Goal: Transaction & Acquisition: Book appointment/travel/reservation

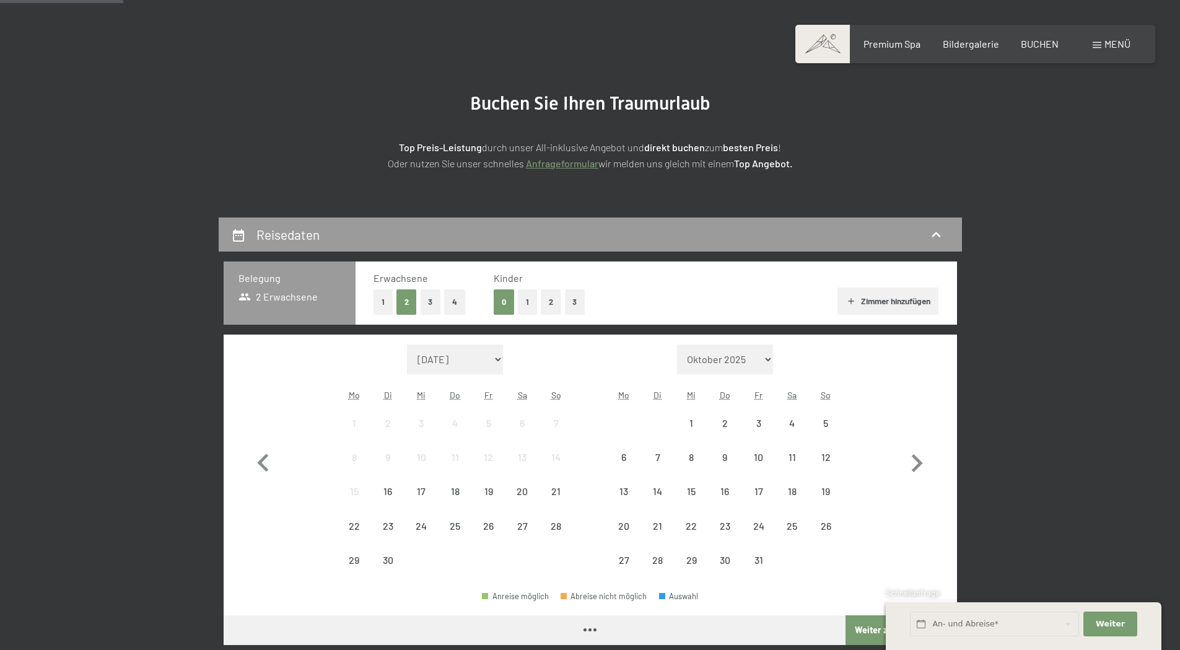
scroll to position [124, 0]
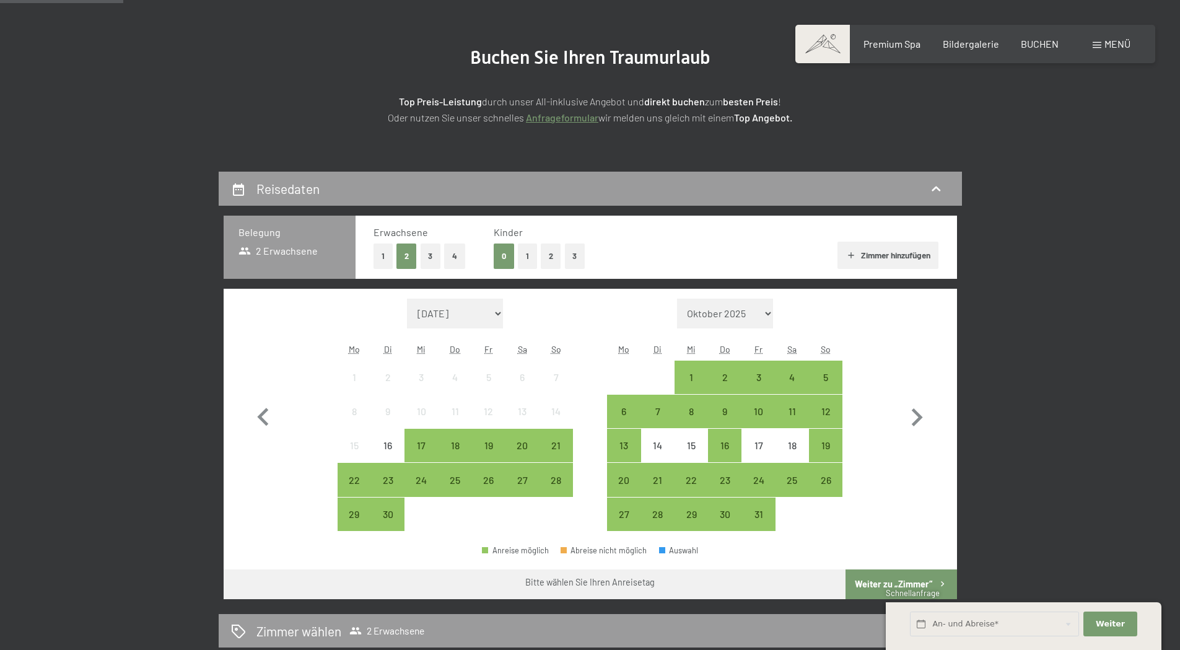
click at [548, 254] on button "2" at bounding box center [551, 255] width 20 height 25
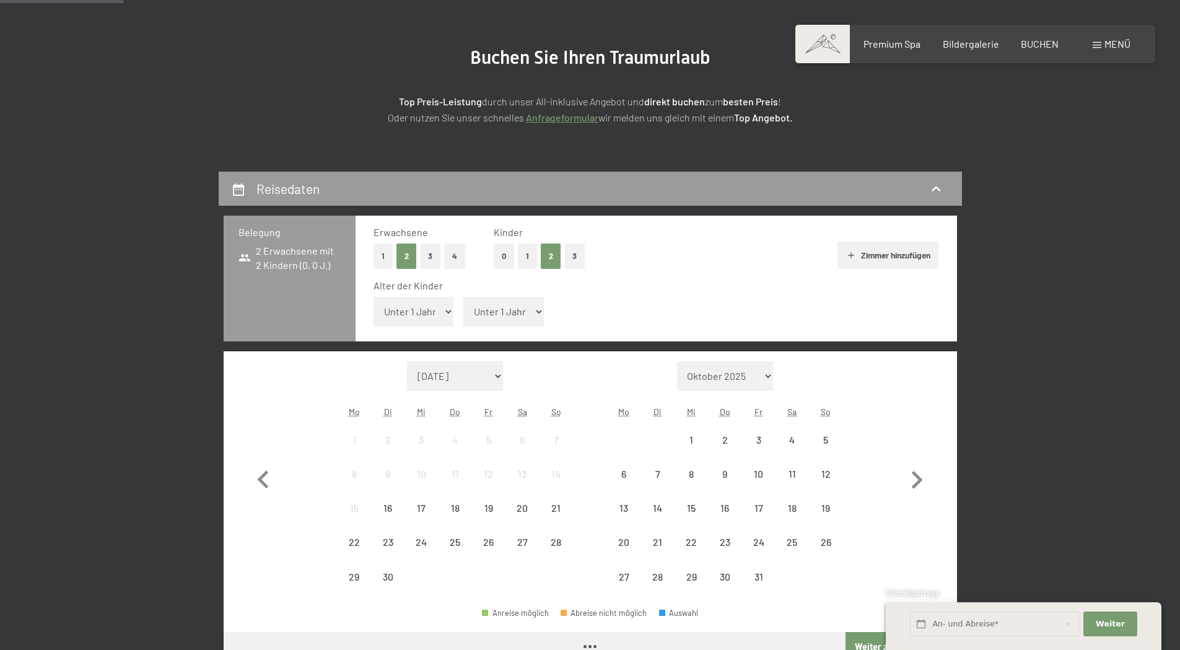
click at [424, 315] on select "Unter 1 Jahr 1 Jahr 2 Jahre 3 Jahre 4 Jahre 5 Jahre 6 Jahre 7 Jahre 8 Jahre 9 J…" at bounding box center [414, 312] width 81 height 30
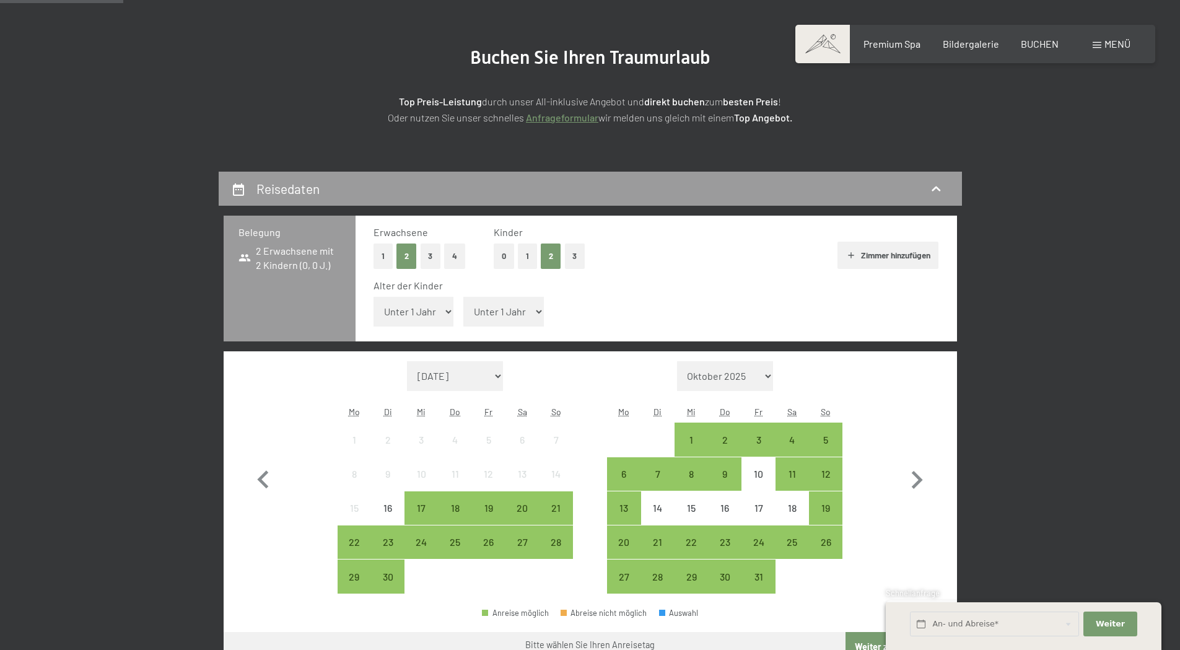
click at [536, 307] on select "Unter 1 Jahr 1 Jahr 2 Jahre 3 Jahre 4 Jahre 5 Jahre 6 Jahre 7 Jahre 8 Jahre 9 J…" at bounding box center [503, 312] width 81 height 30
select select "5"
click at [463, 297] on select "Unter 1 Jahr 1 Jahr 2 Jahre 3 Jahre 4 Jahre 5 Jahre 6 Jahre 7 Jahre 8 Jahre 9 J…" at bounding box center [503, 312] width 81 height 30
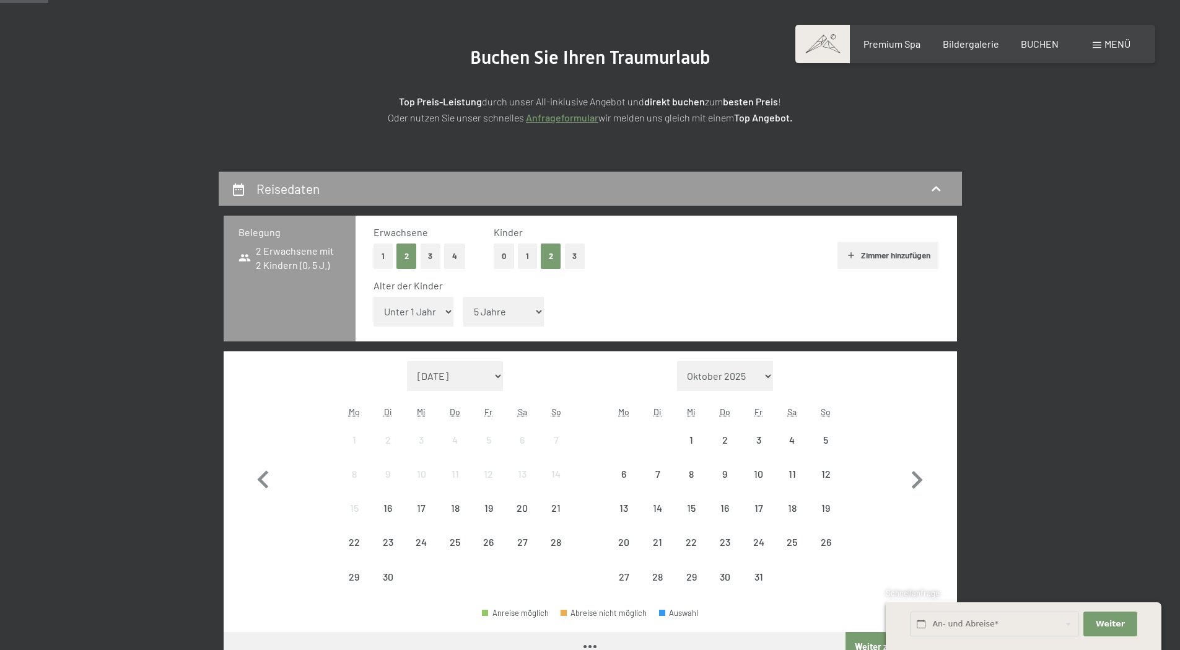
scroll to position [248, 0]
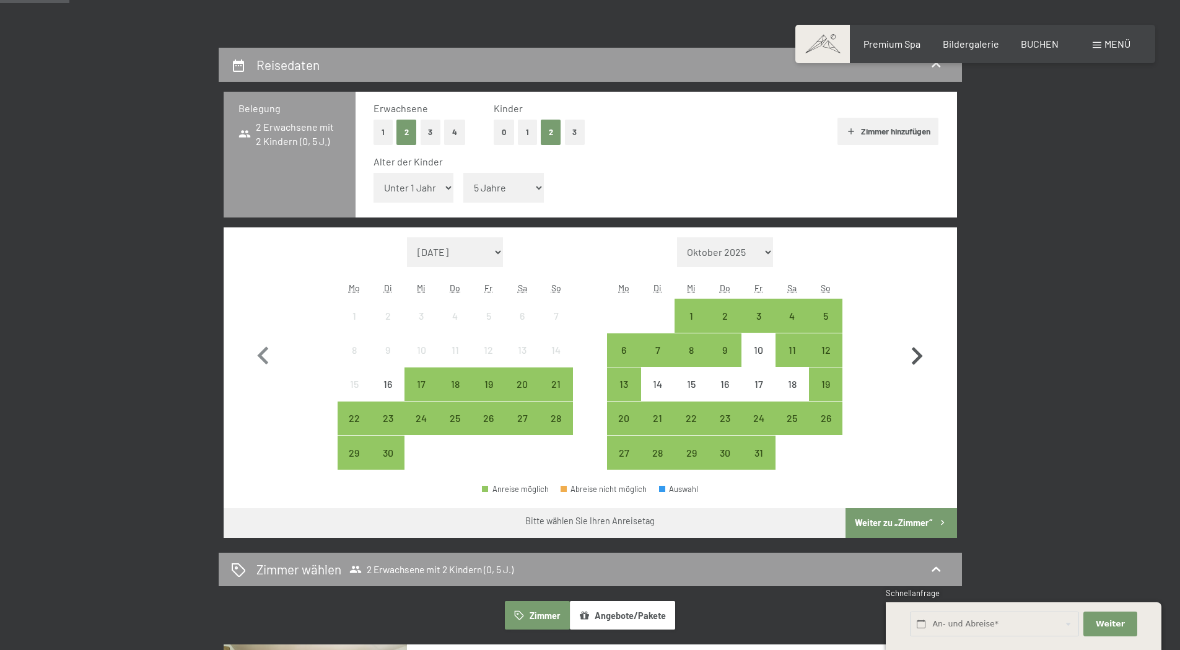
click at [916, 354] on icon "button" at bounding box center [917, 356] width 36 height 36
select select "[DATE]"
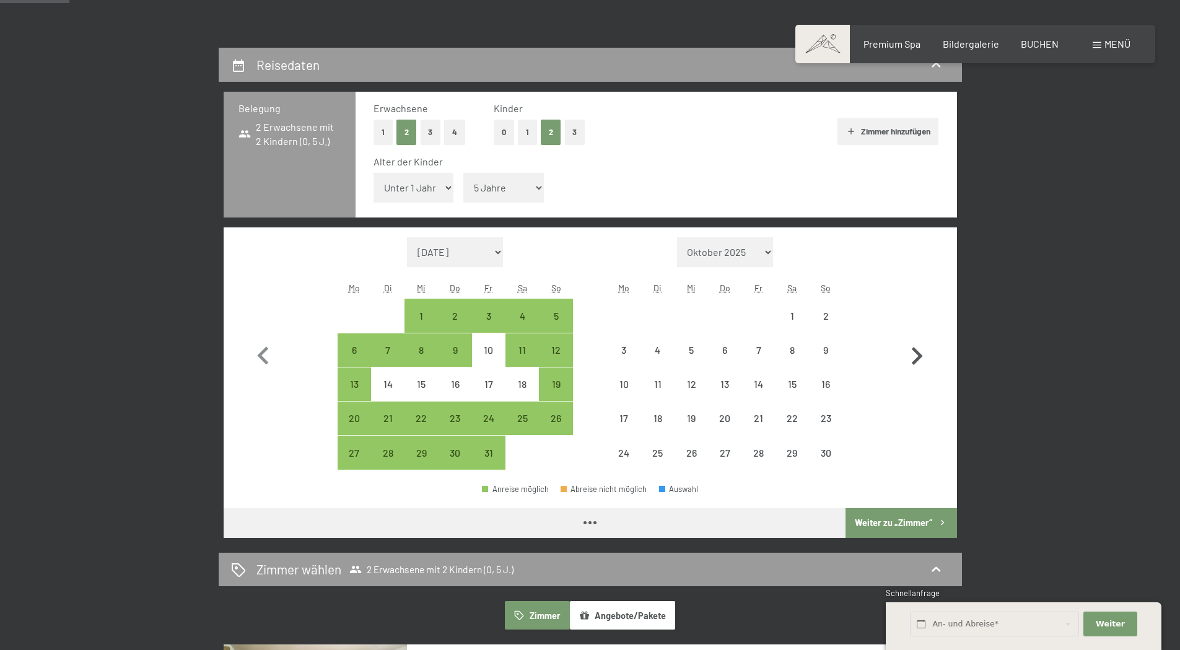
click at [916, 354] on icon "button" at bounding box center [917, 356] width 36 height 36
select select "[DATE]"
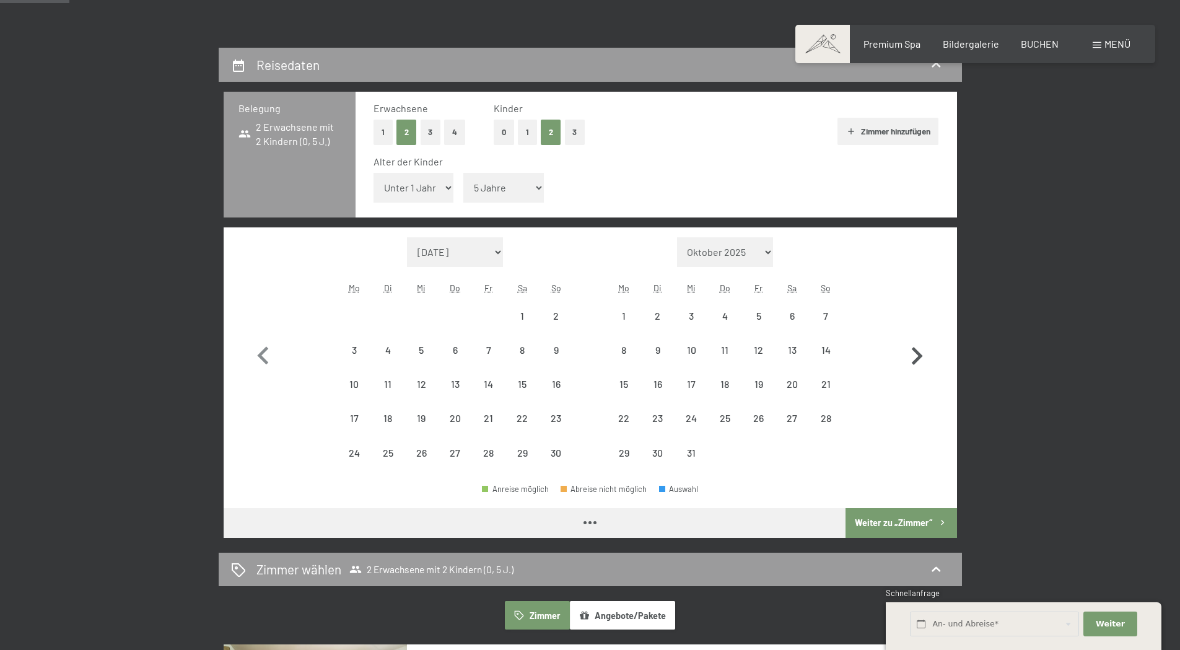
click at [916, 354] on icon "button" at bounding box center [917, 356] width 36 height 36
select select "[DATE]"
click at [916, 354] on icon "button" at bounding box center [917, 356] width 36 height 36
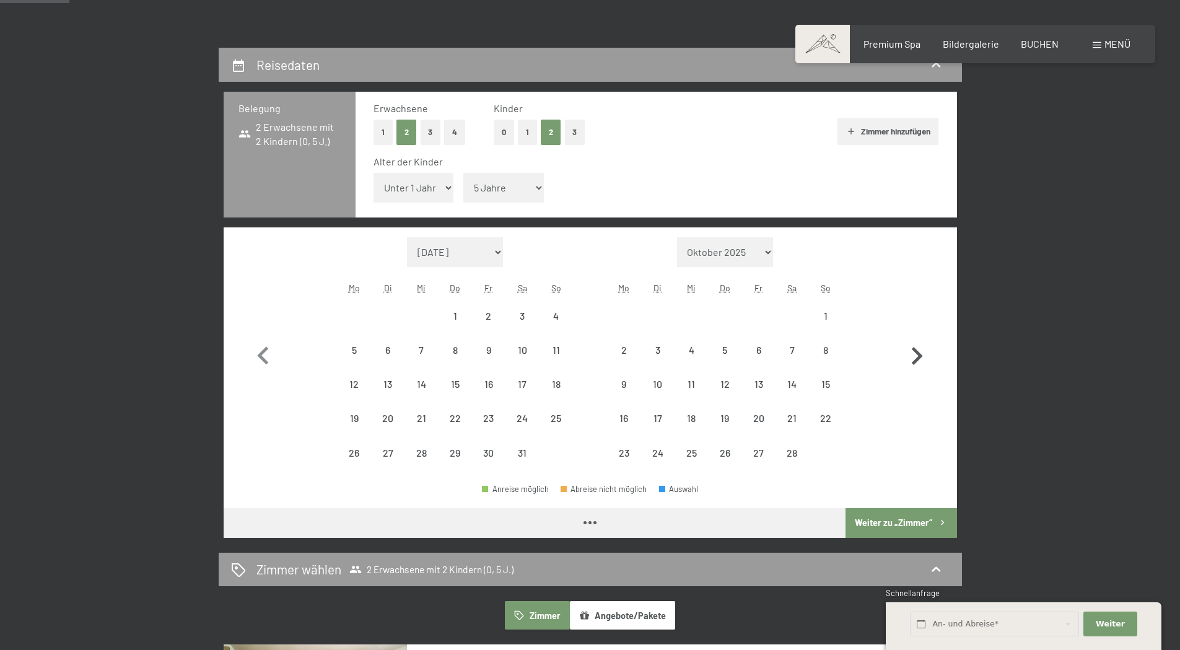
click at [916, 354] on button "button" at bounding box center [917, 353] width 36 height 233
select select "[DATE]"
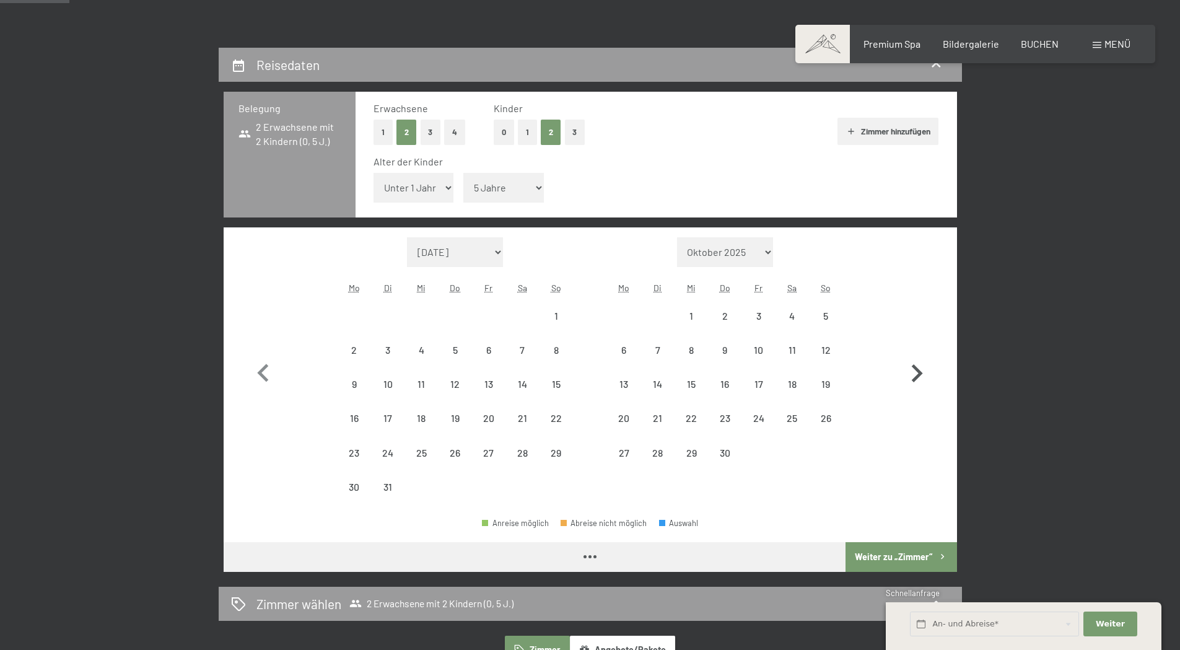
click at [916, 354] on button "button" at bounding box center [917, 370] width 36 height 267
select select "[DATE]"
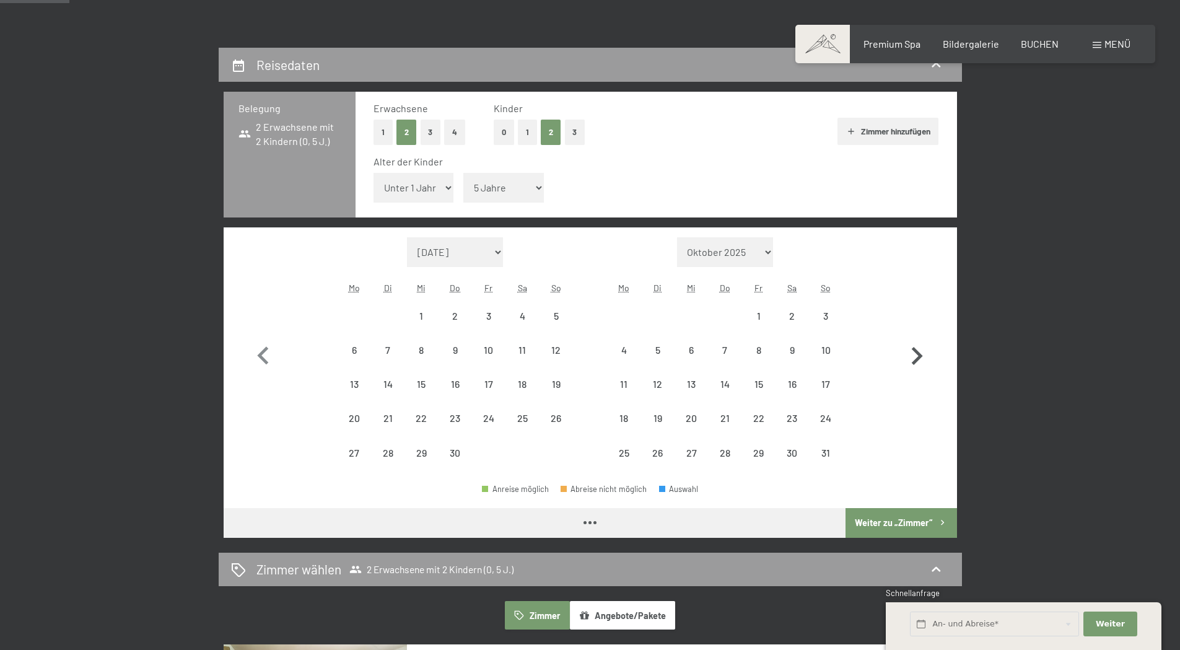
select select "[DATE]"
click at [916, 351] on icon "button" at bounding box center [917, 356] width 11 height 18
select select "[DATE]"
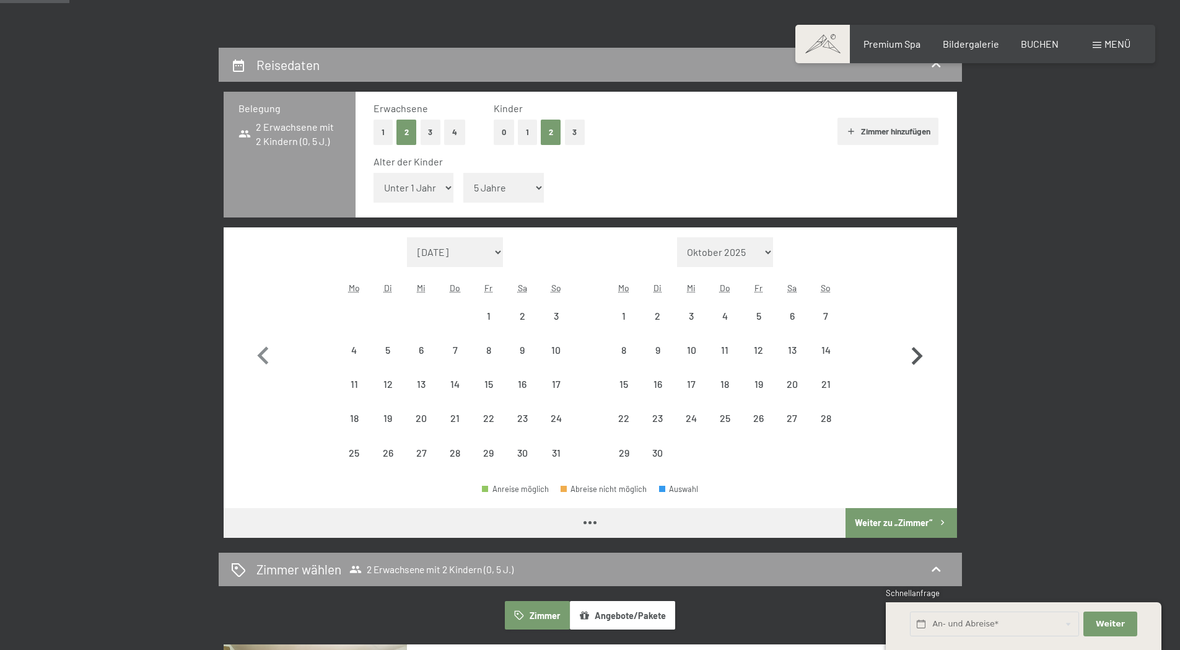
select select "[DATE]"
click at [916, 351] on icon "button" at bounding box center [917, 356] width 11 height 18
select select "[DATE]"
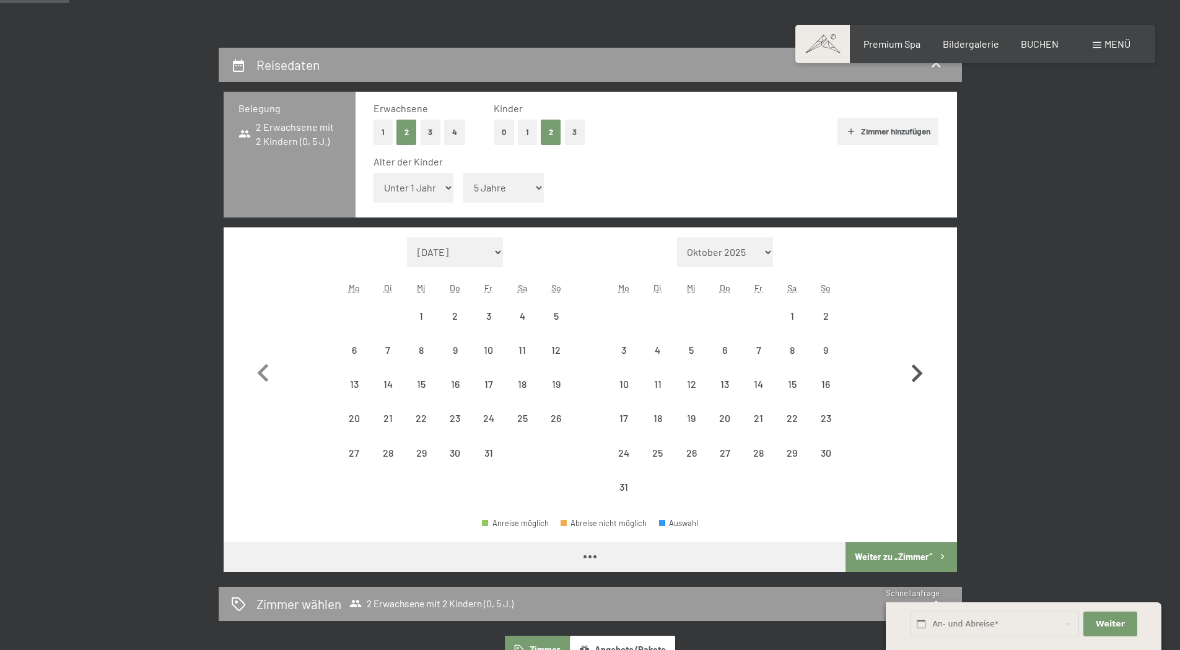
select select "[DATE]"
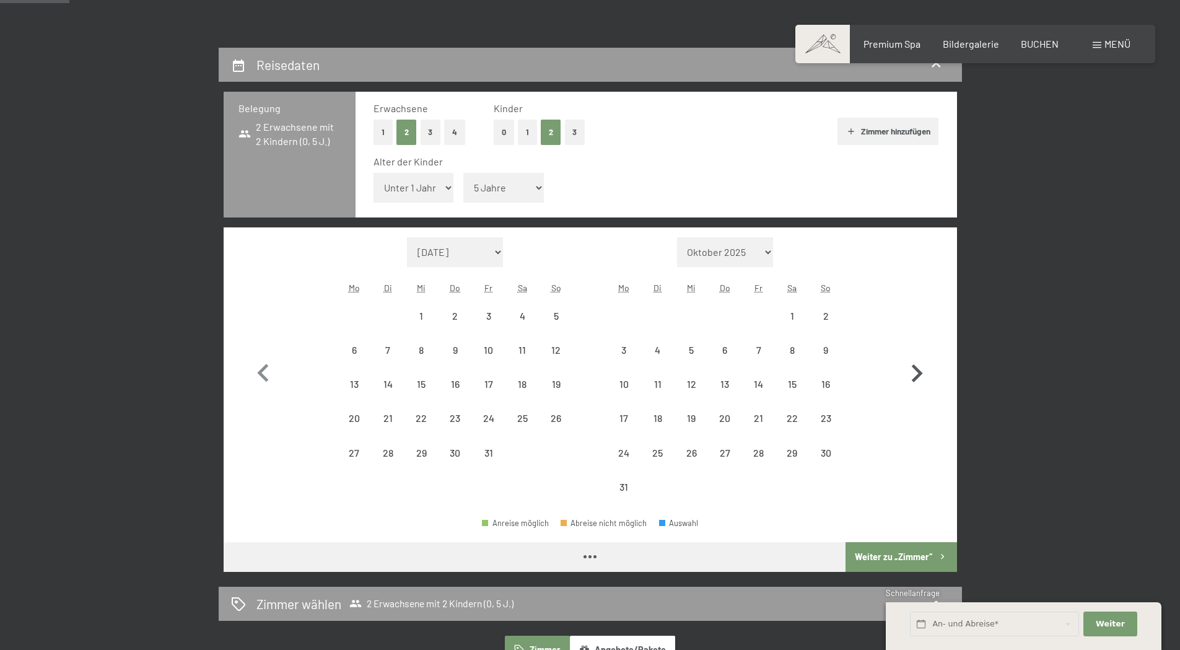
select select "[DATE]"
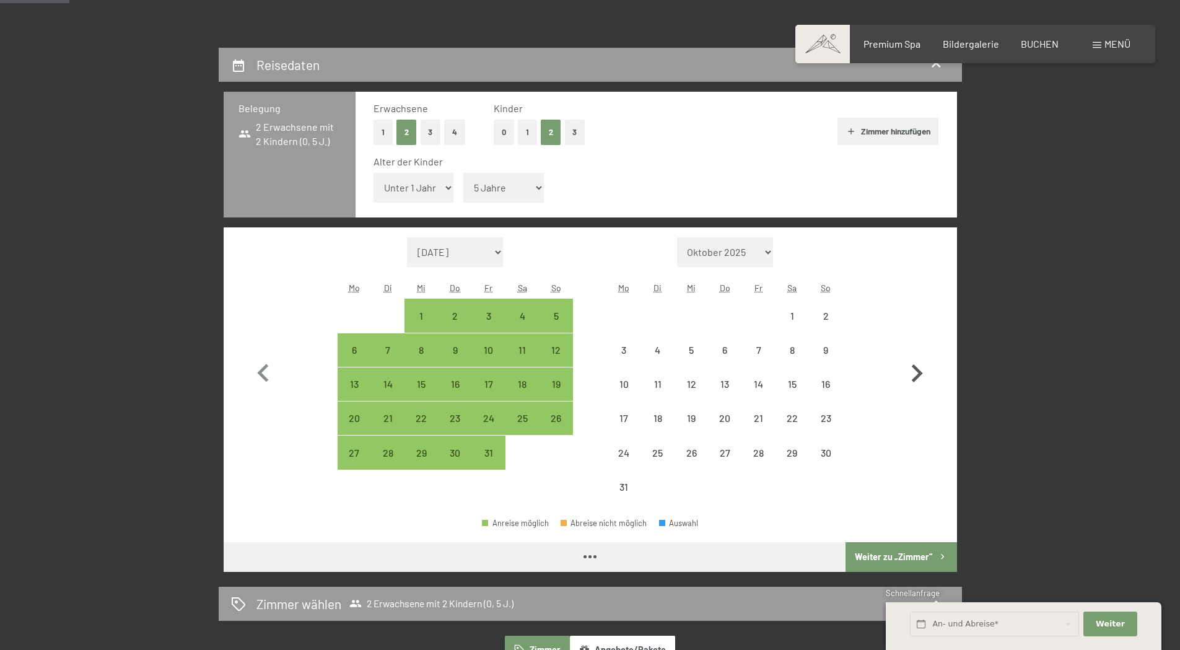
select select "[DATE]"
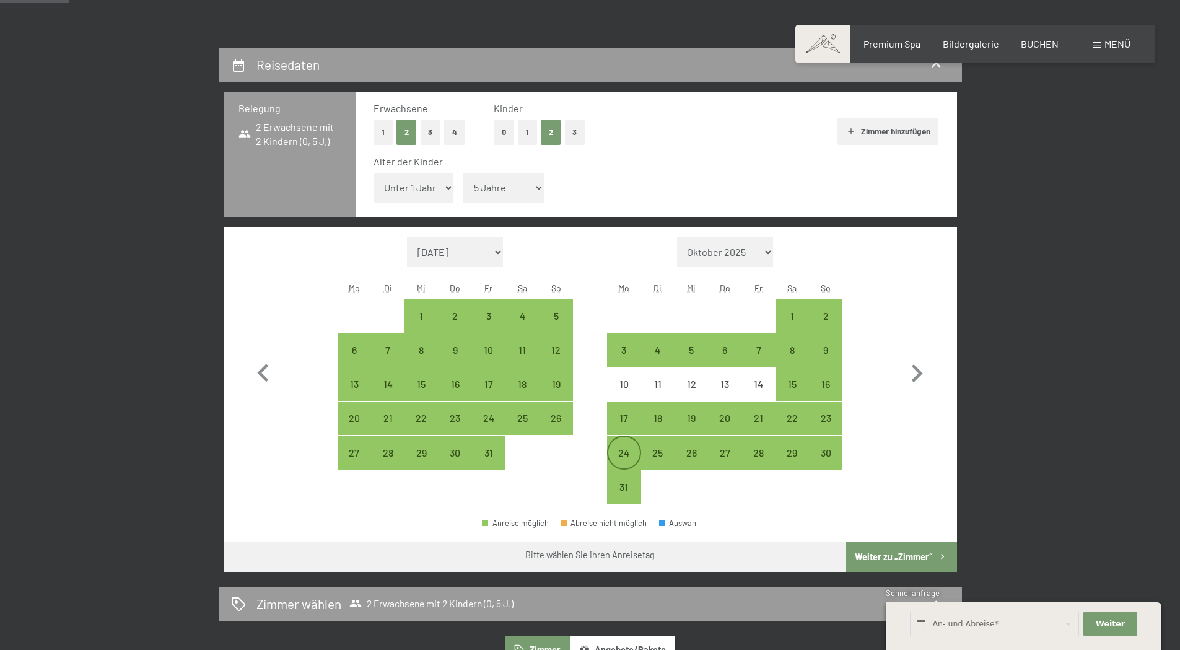
click at [623, 457] on div "24" at bounding box center [623, 463] width 31 height 31
select select "[DATE]"
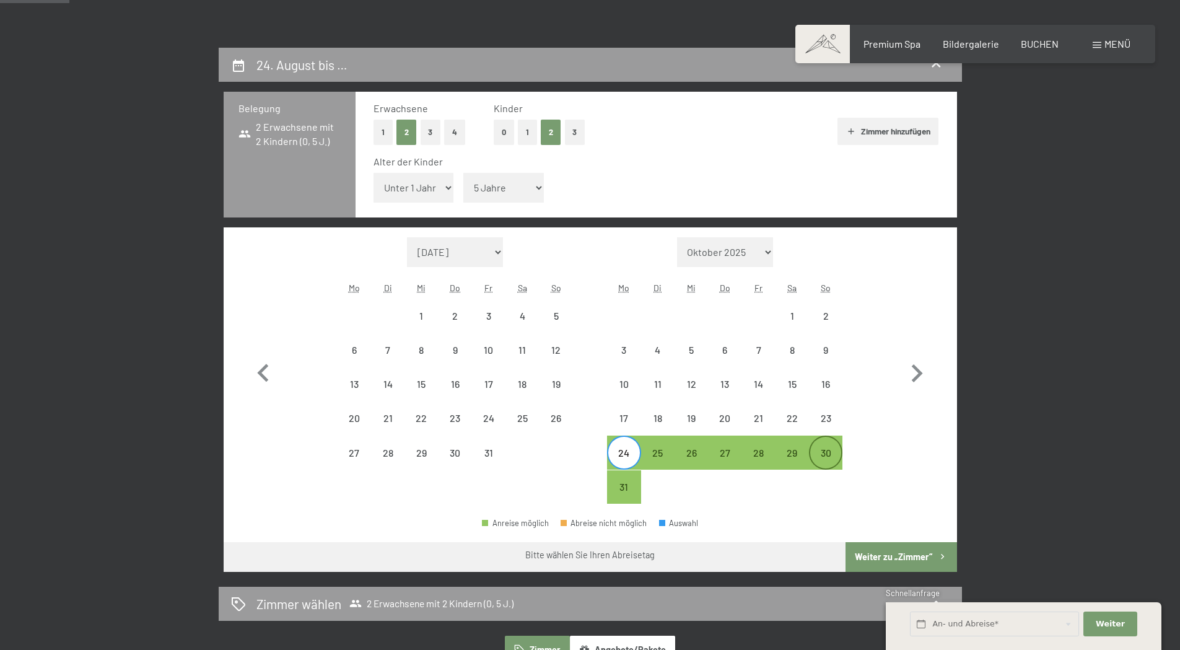
click at [831, 445] on div "30" at bounding box center [825, 452] width 31 height 31
select select "[DATE]"
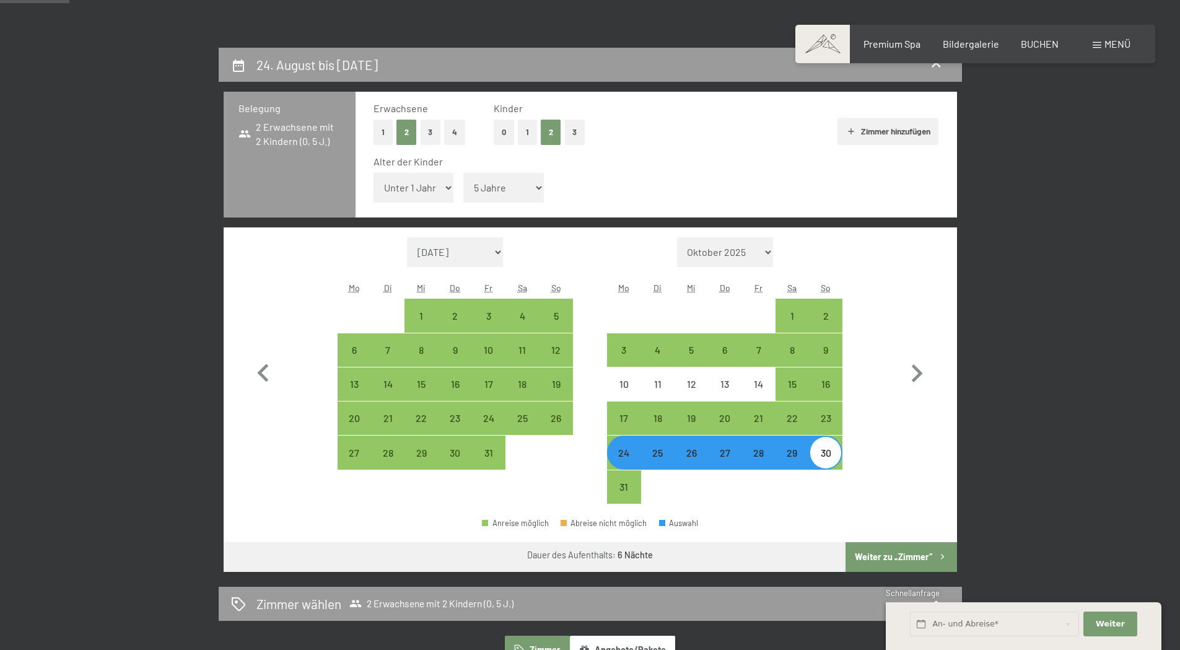
click at [915, 554] on button "Weiter zu „Zimmer“" at bounding box center [901, 557] width 111 height 30
select select "[DATE]"
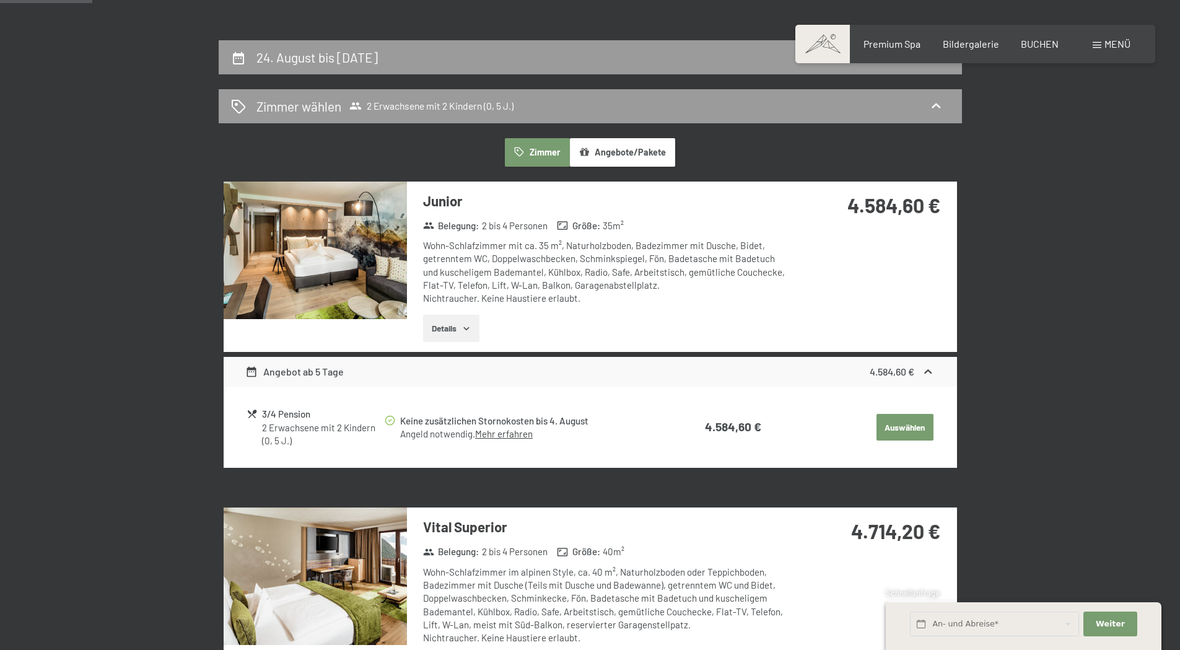
scroll to position [234, 0]
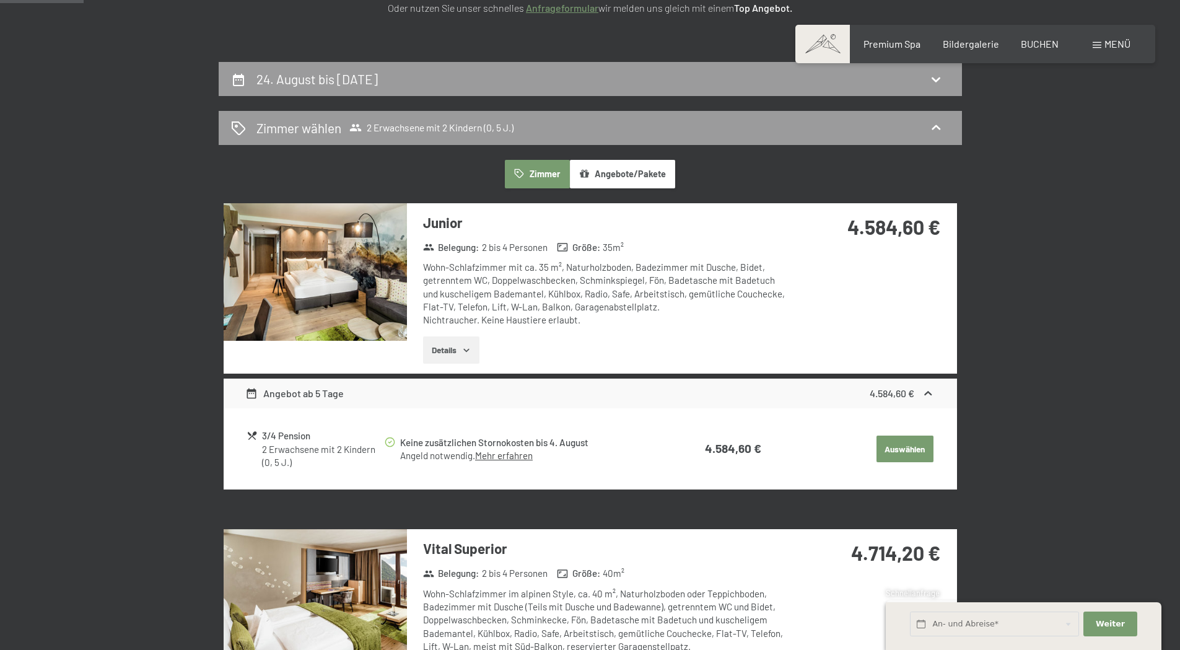
click at [471, 350] on icon "button" at bounding box center [467, 350] width 10 height 10
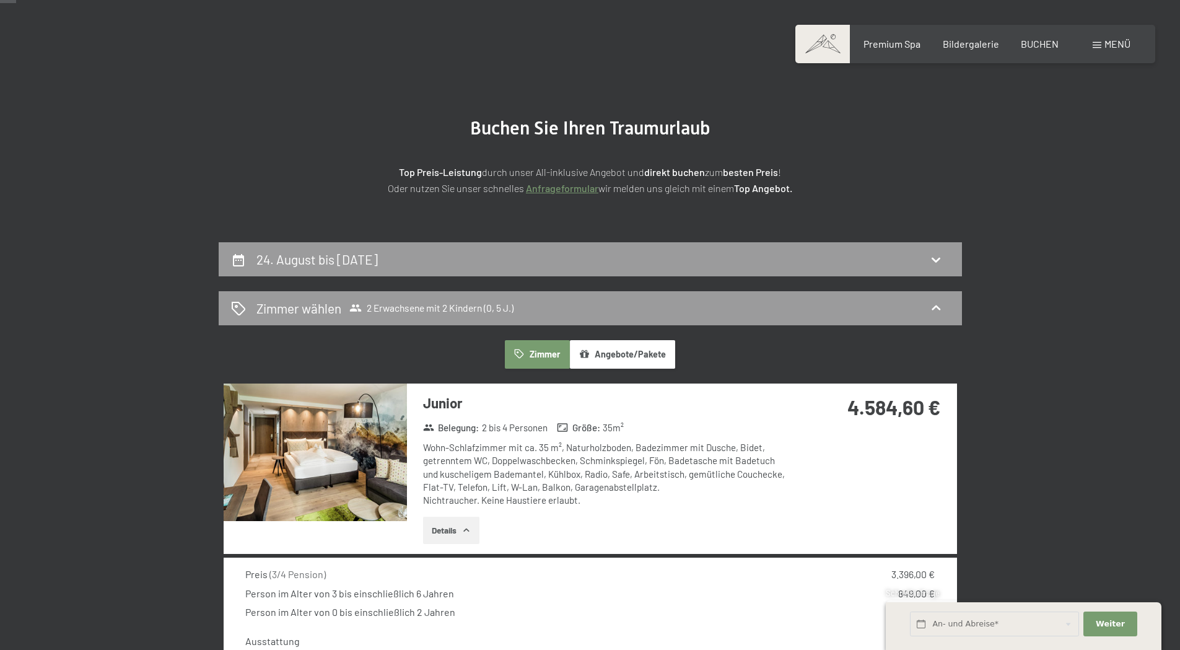
scroll to position [48, 0]
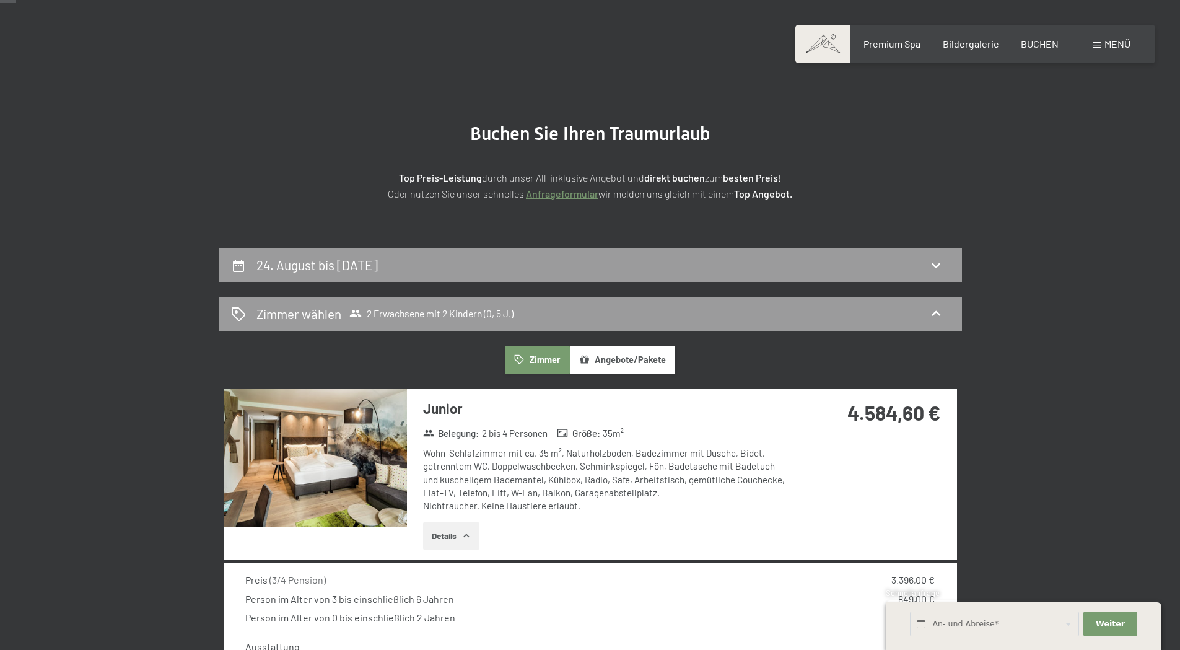
click at [354, 458] on img at bounding box center [315, 458] width 183 height 138
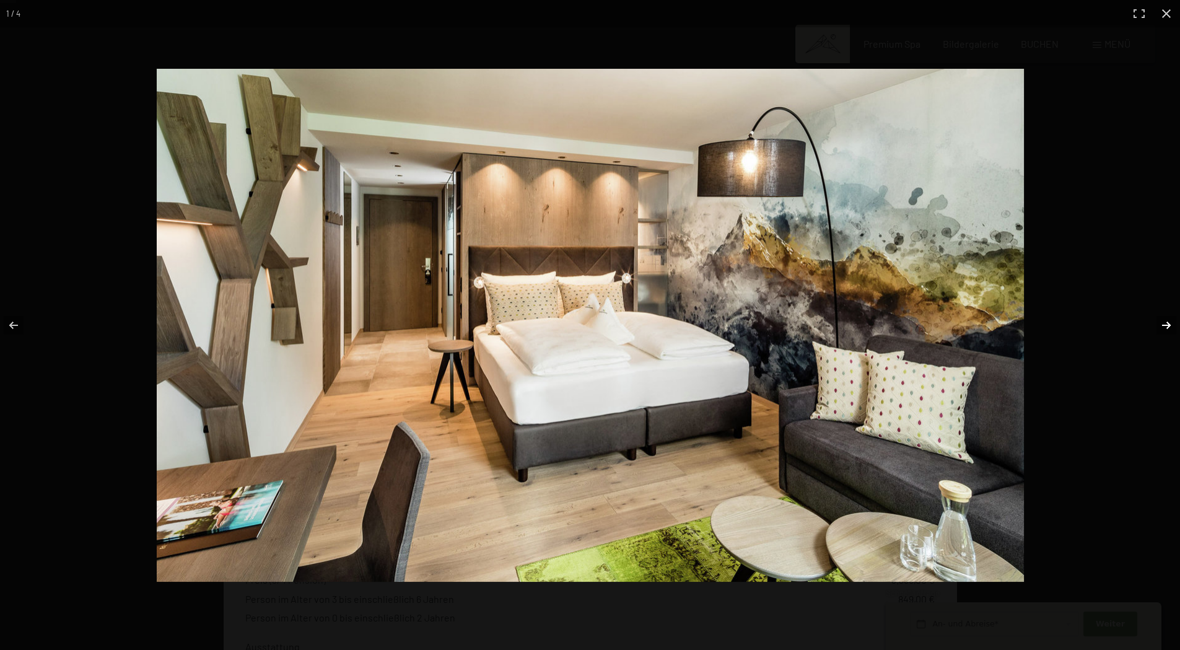
click at [1165, 322] on button "button" at bounding box center [1158, 325] width 43 height 62
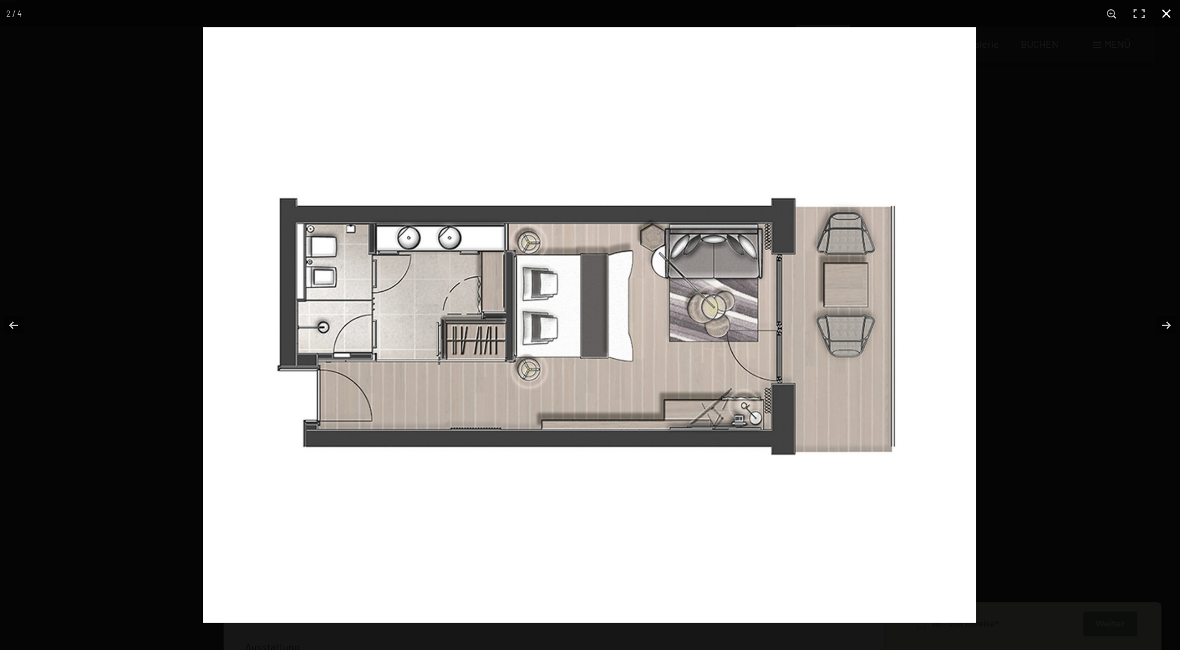
click at [1172, 13] on button "button" at bounding box center [1166, 13] width 27 height 27
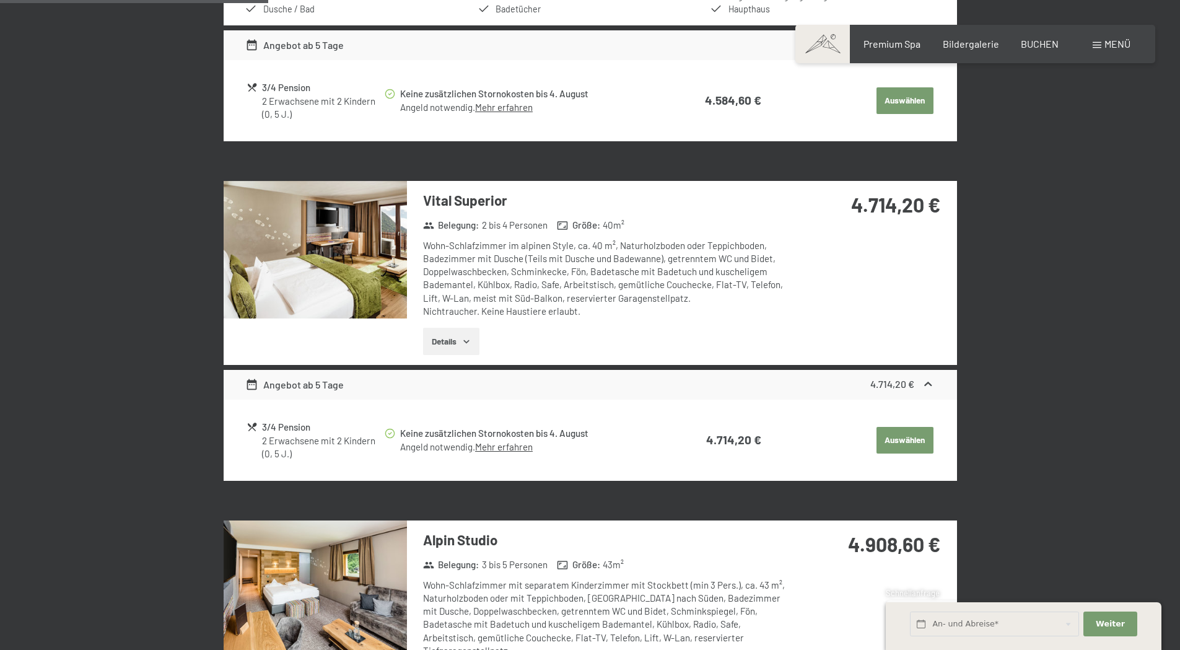
scroll to position [729, 0]
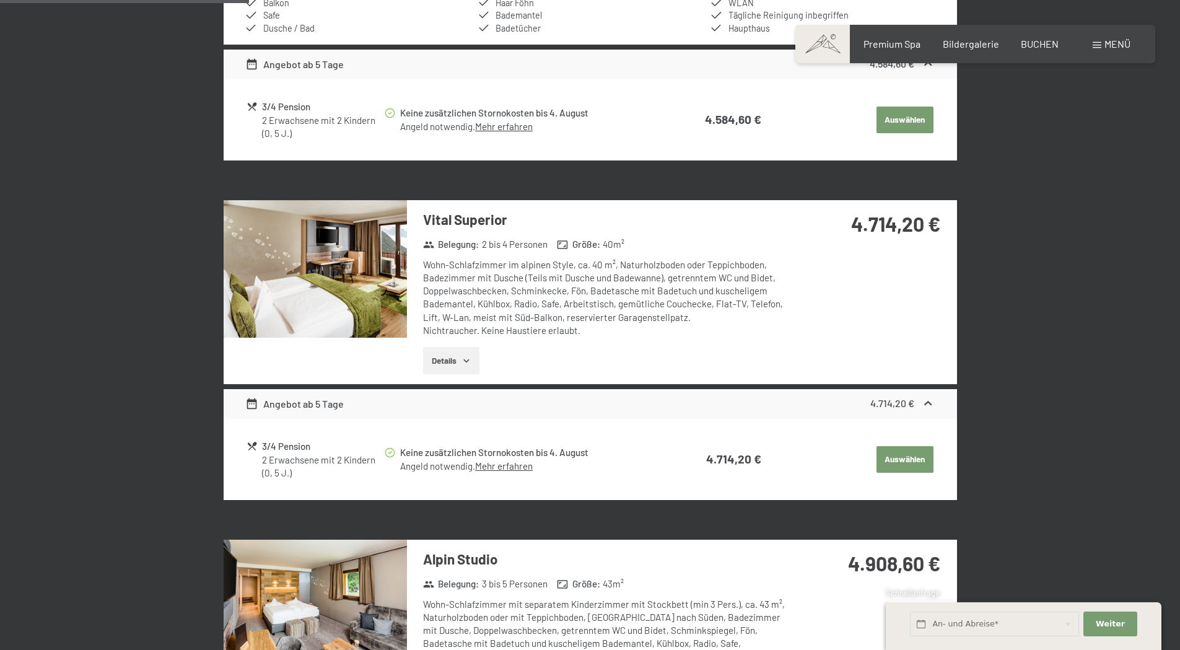
click at [355, 300] on img at bounding box center [315, 269] width 183 height 138
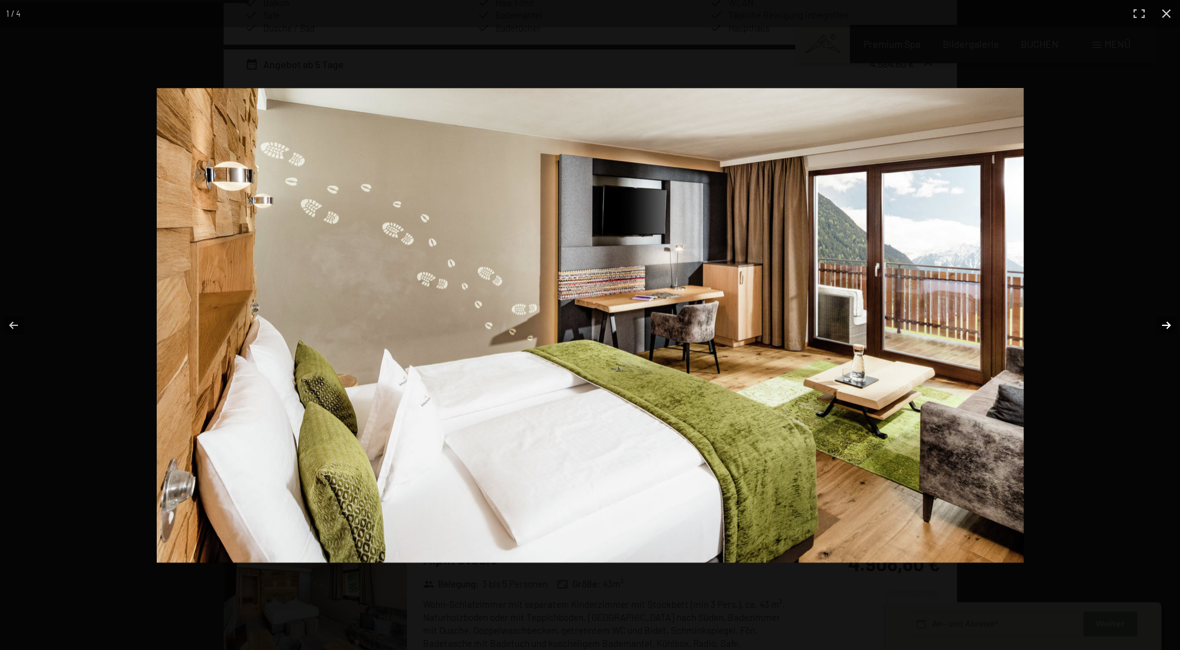
click at [1164, 330] on button "button" at bounding box center [1158, 325] width 43 height 62
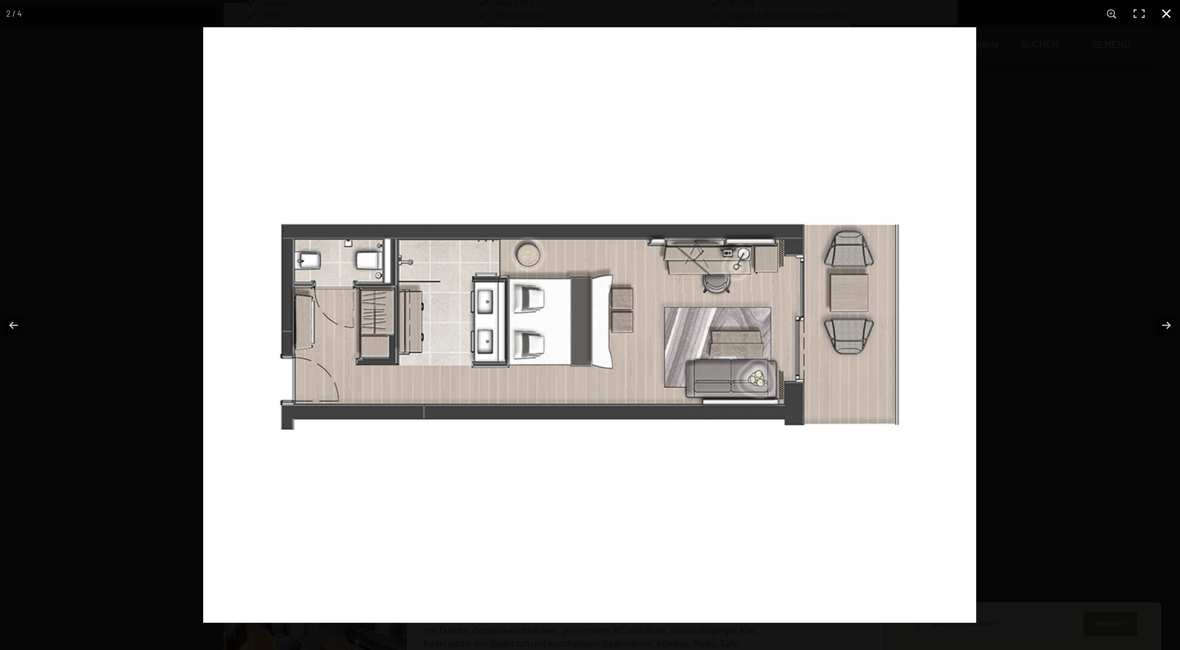
click at [1171, 10] on button "button" at bounding box center [1166, 13] width 27 height 27
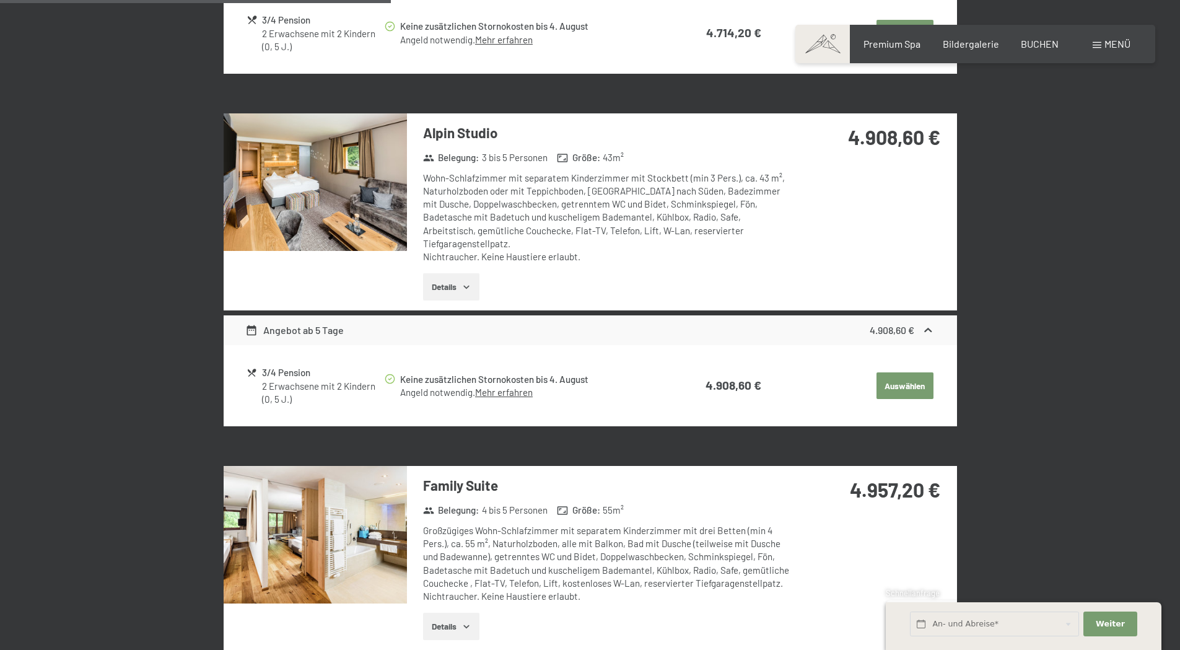
scroll to position [1163, 0]
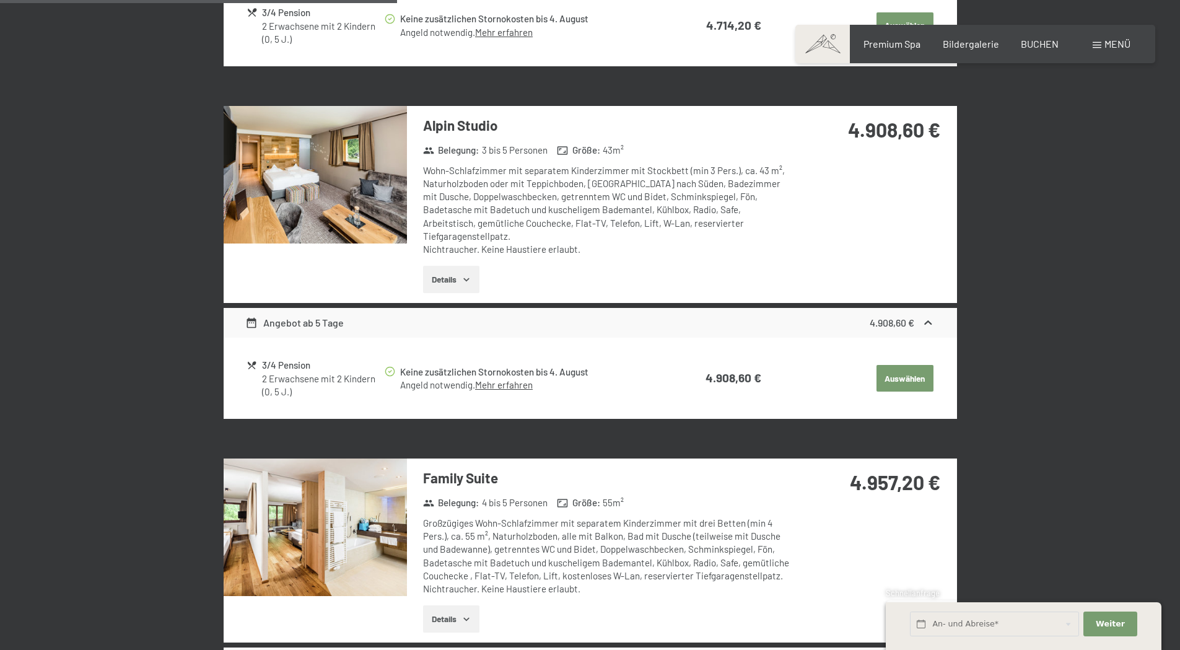
click at [374, 189] on img at bounding box center [315, 175] width 183 height 138
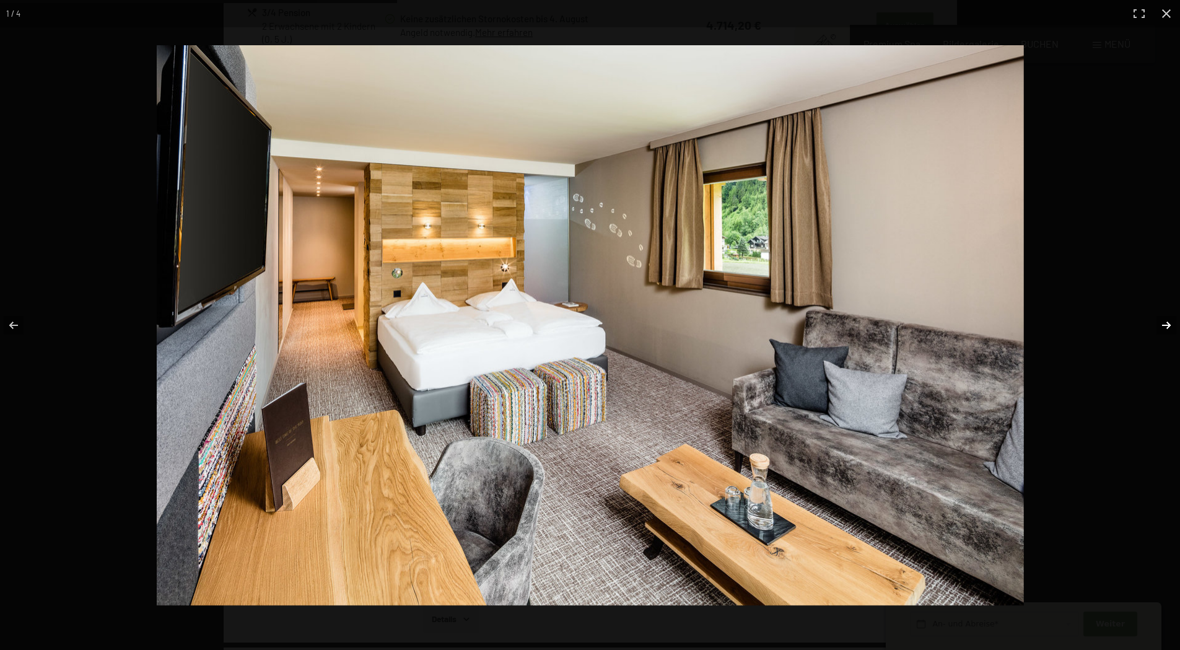
click at [1166, 323] on button "button" at bounding box center [1158, 325] width 43 height 62
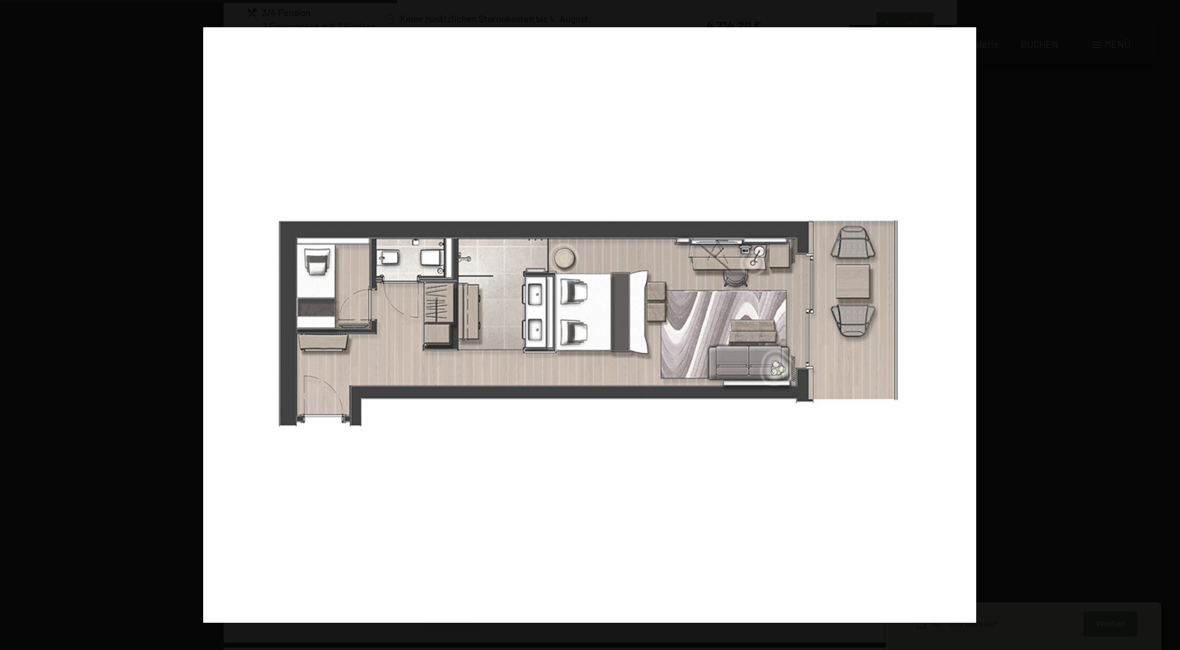
click at [1166, 323] on button "button" at bounding box center [1158, 325] width 43 height 62
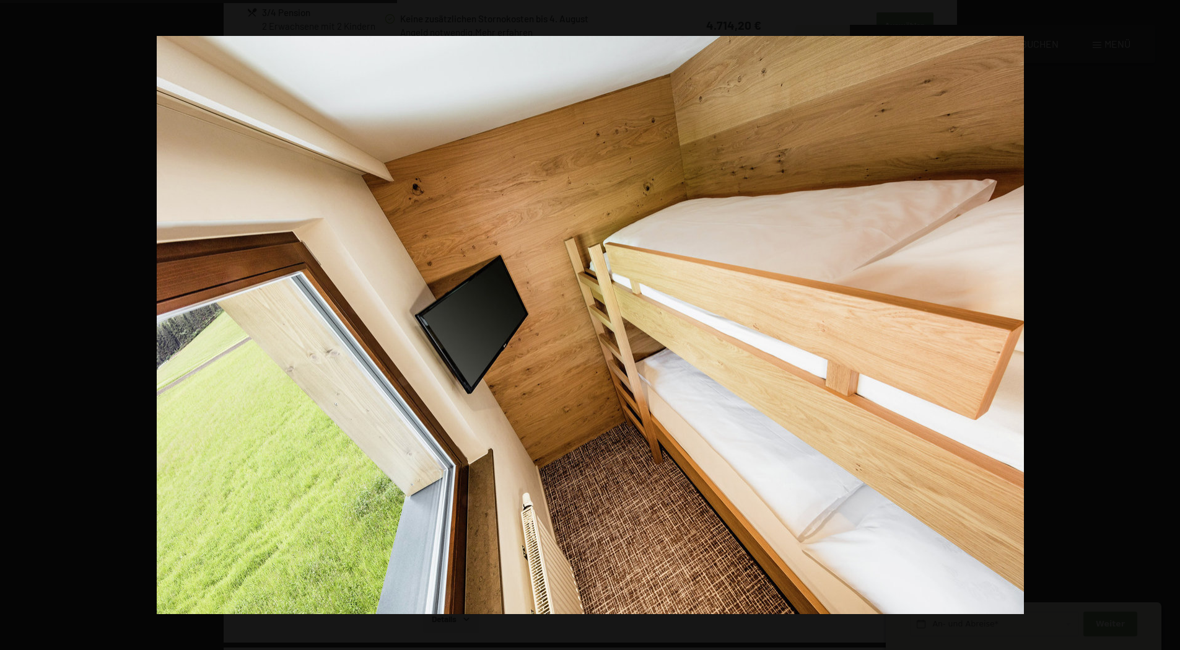
click at [1166, 323] on button "button" at bounding box center [1158, 325] width 43 height 62
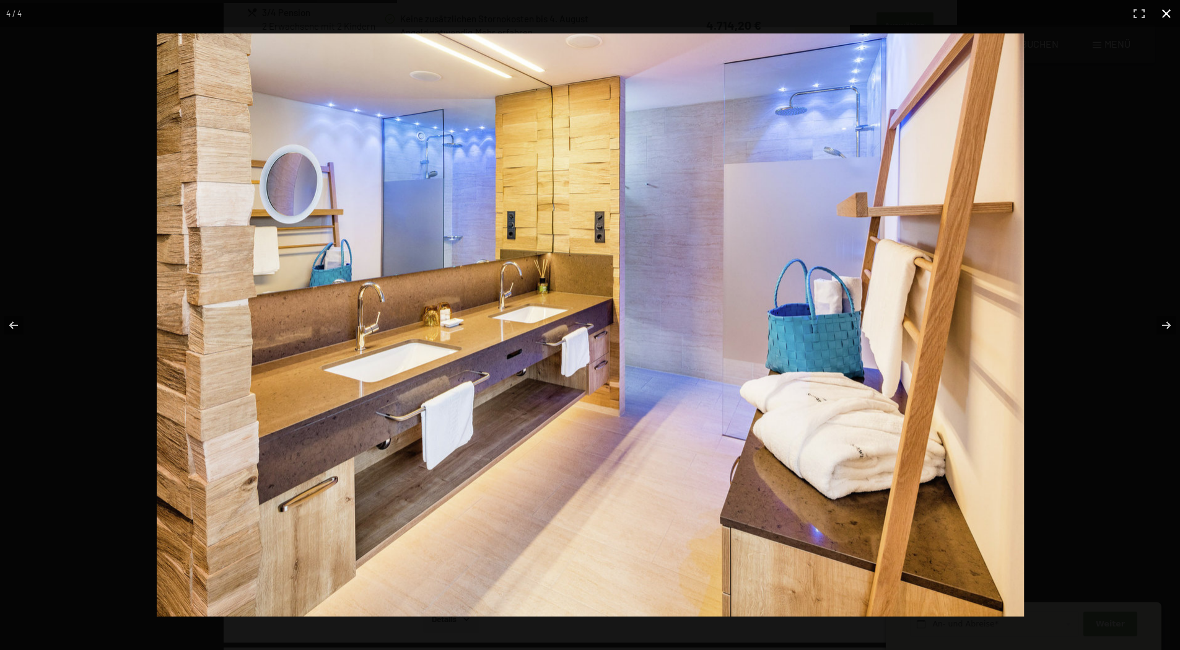
click at [1165, 14] on button "button" at bounding box center [1166, 13] width 27 height 27
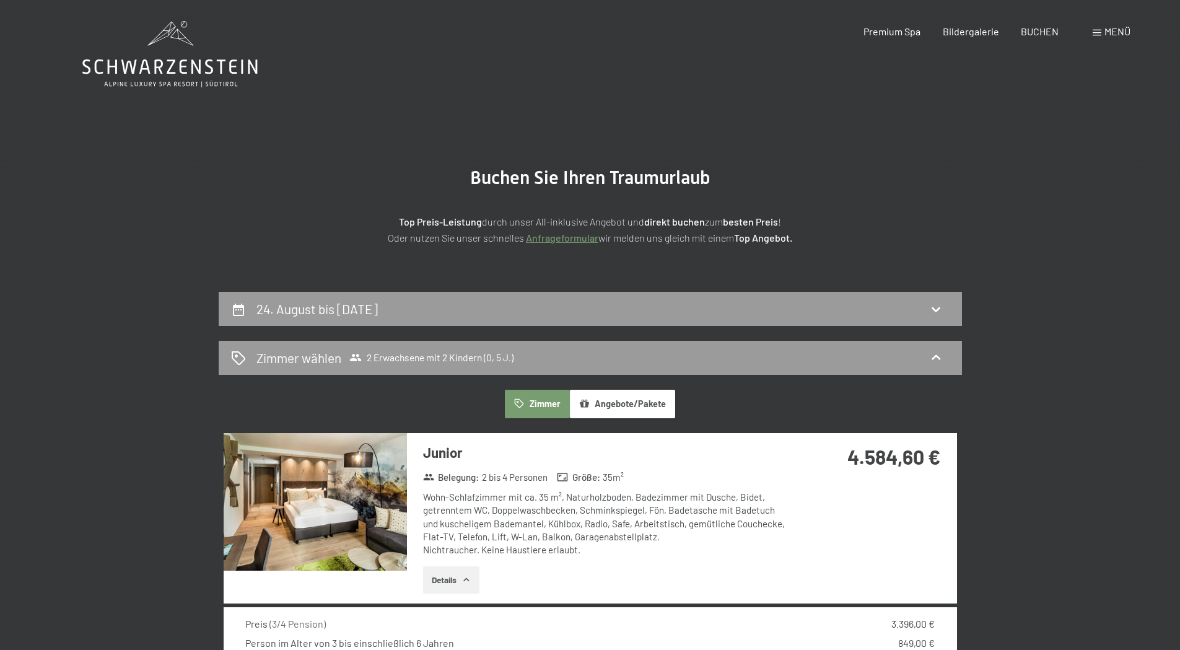
scroll to position [0, 0]
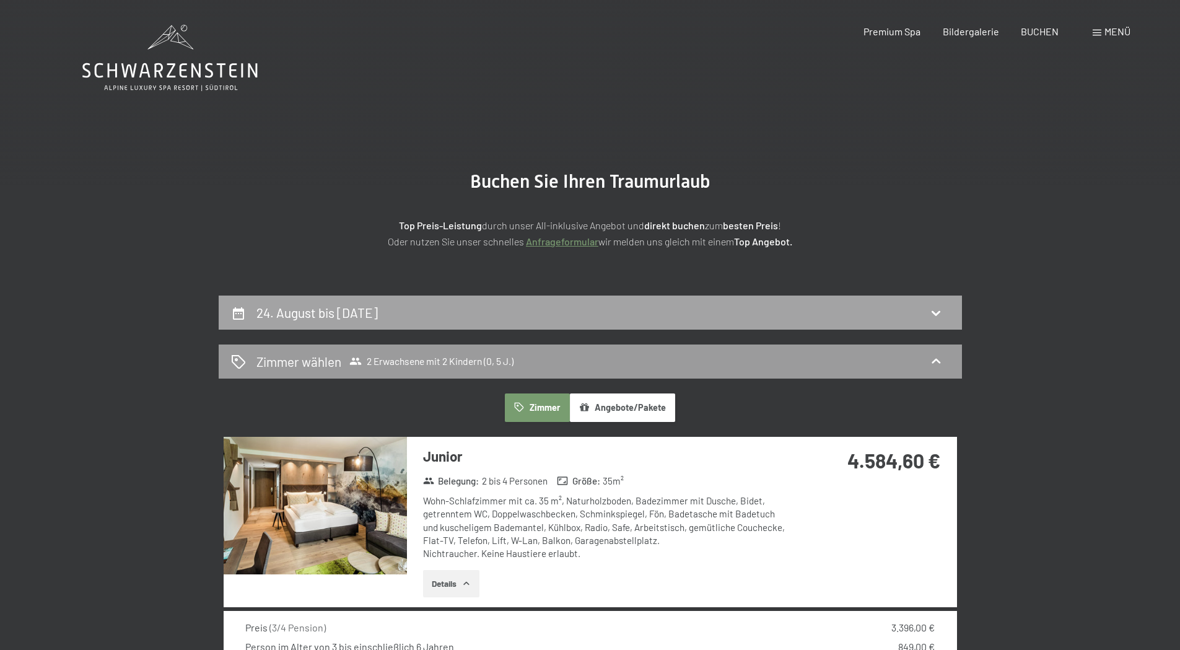
click at [809, 311] on div "24. August bis [DATE]" at bounding box center [590, 313] width 719 height 18
select select "5"
select select "[DATE]"
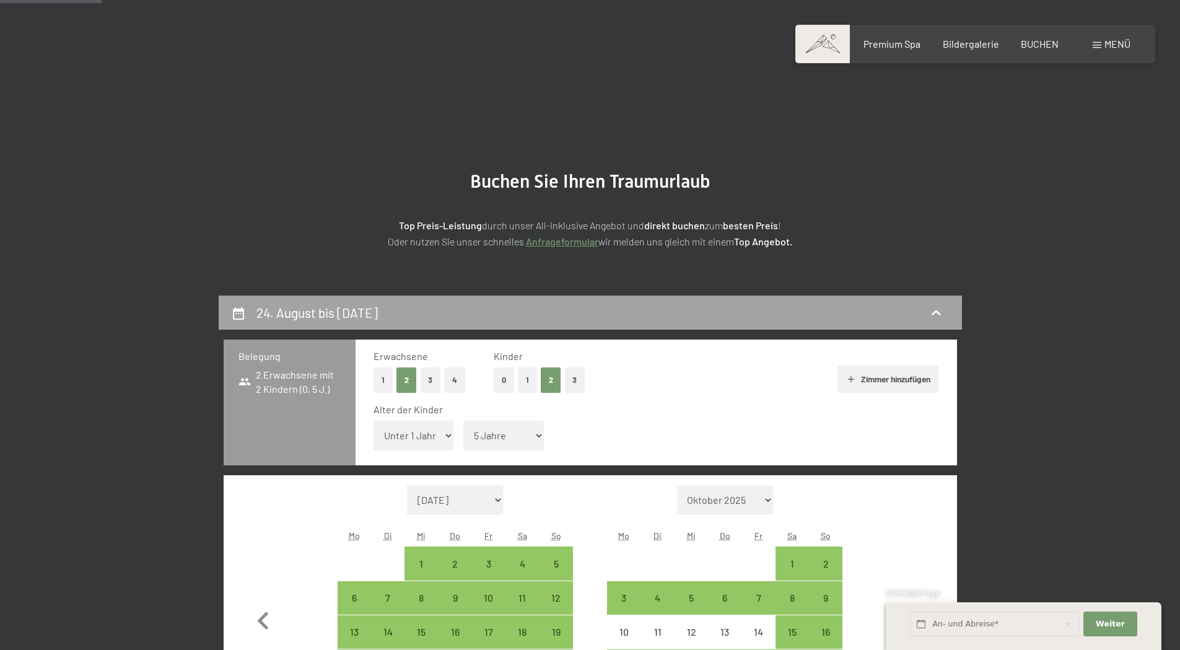
scroll to position [296, 0]
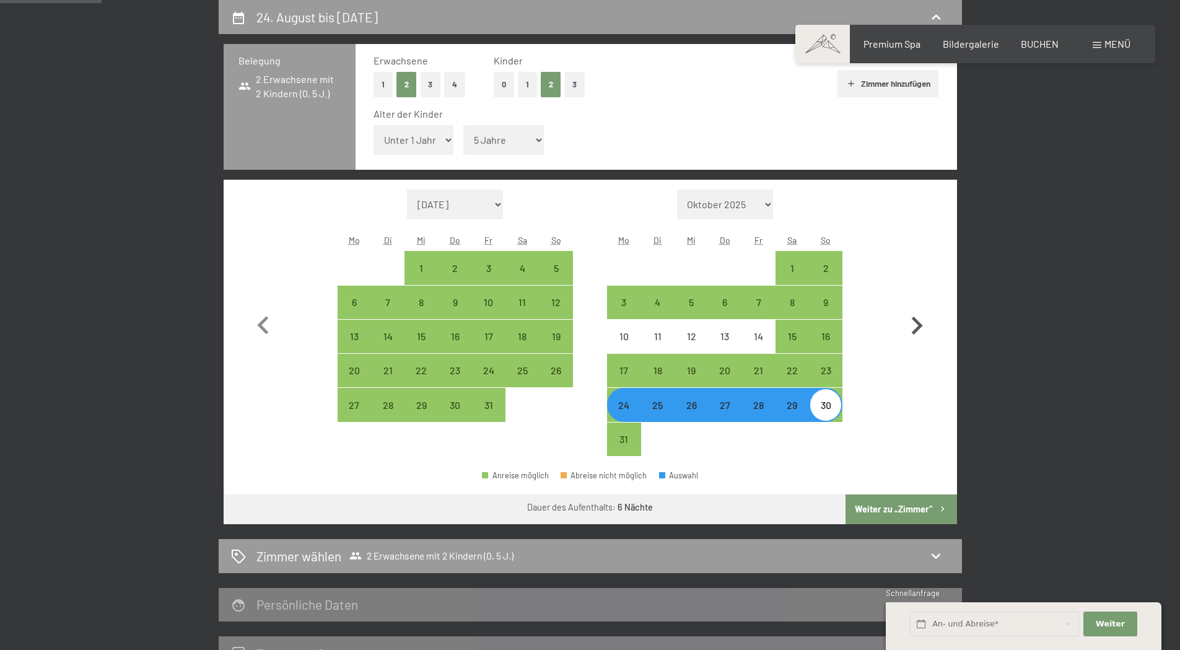
click at [911, 322] on icon "button" at bounding box center [917, 326] width 36 height 36
select select "[DATE]"
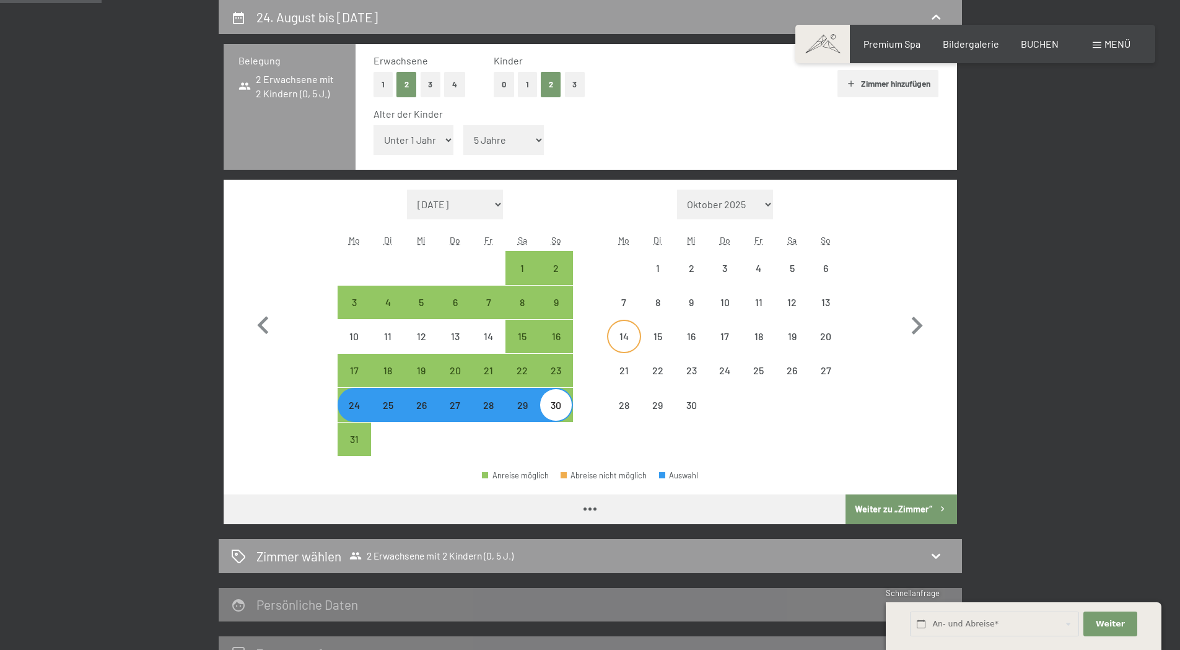
click at [620, 338] on div "14" at bounding box center [623, 346] width 31 height 31
select select "[DATE]"
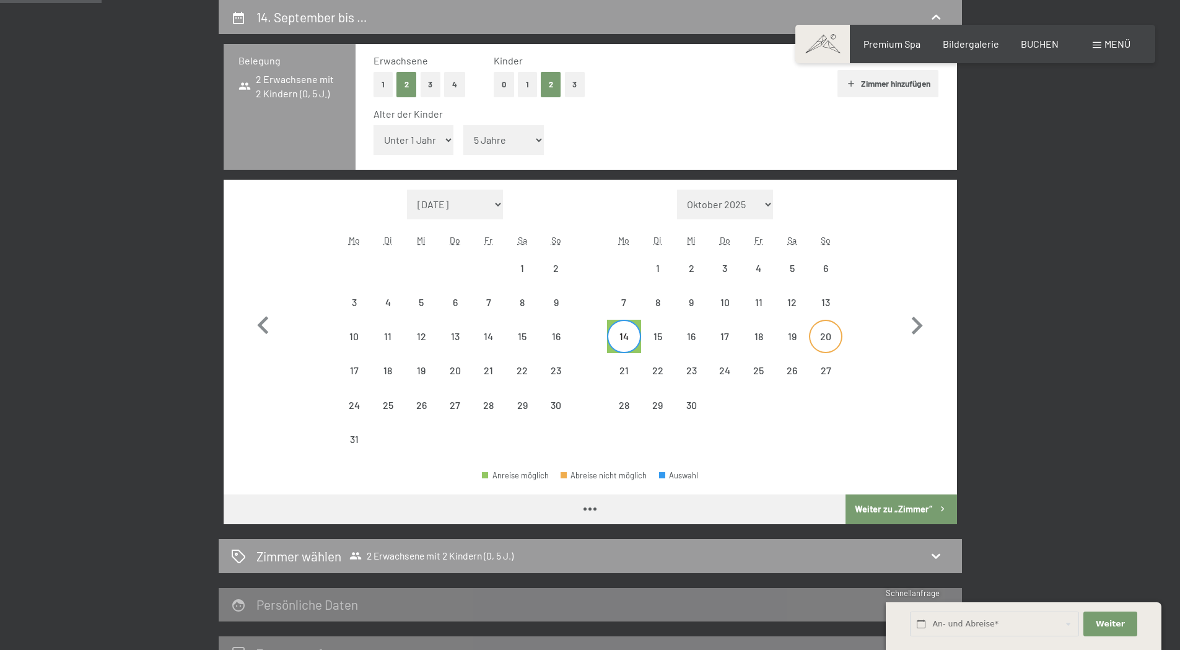
select select "[DATE]"
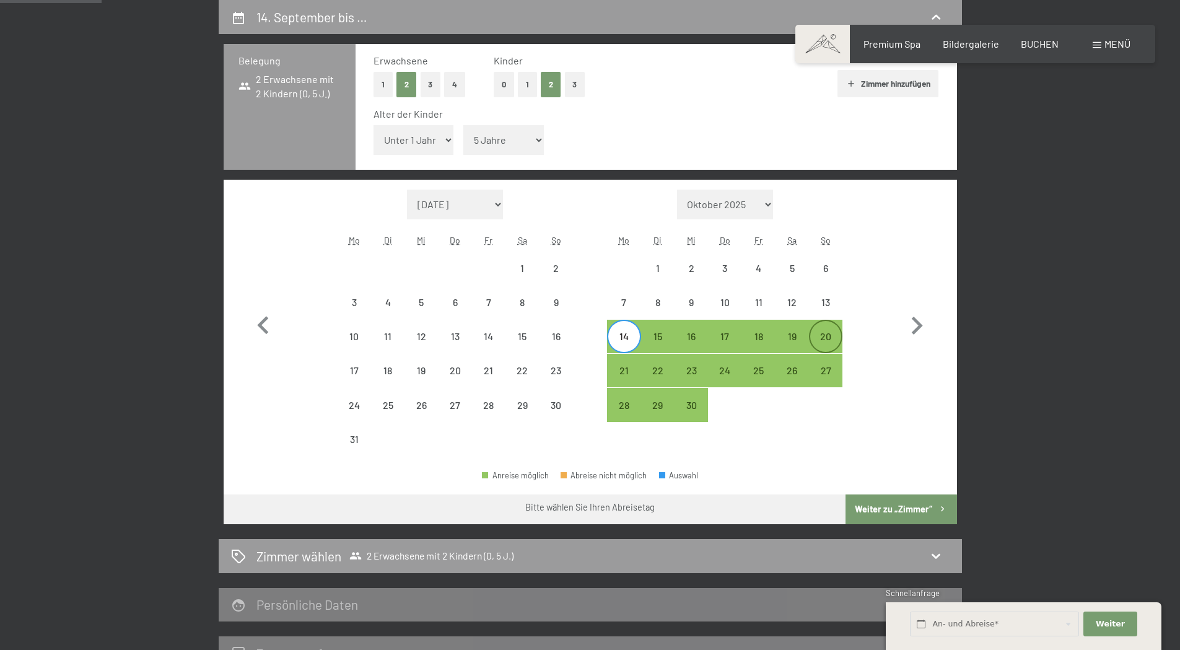
click at [829, 338] on div "20" at bounding box center [825, 346] width 31 height 31
select select "[DATE]"
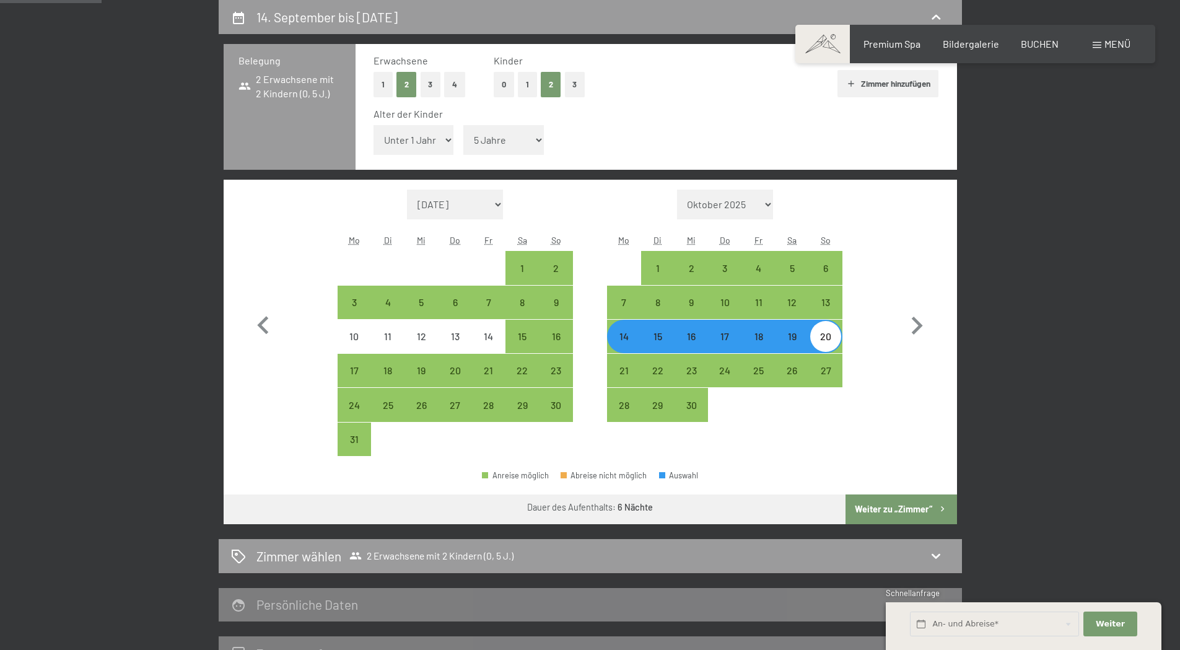
click at [919, 512] on button "Weiter zu „Zimmer“" at bounding box center [901, 509] width 111 height 30
select select "[DATE]"
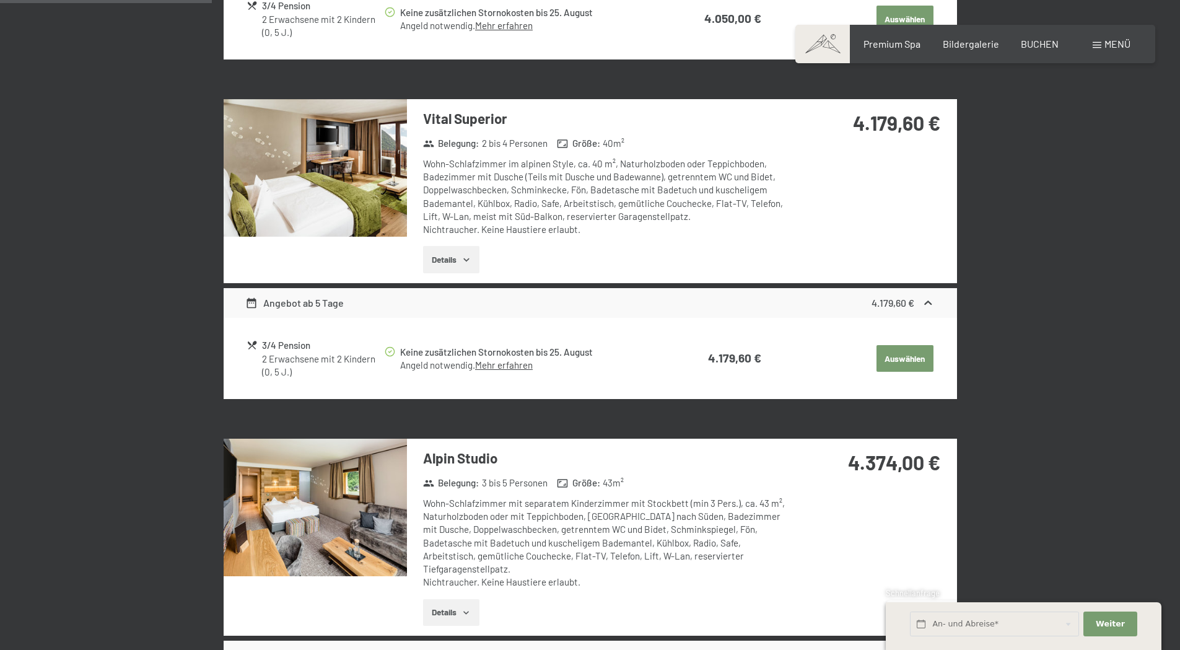
scroll to position [667, 0]
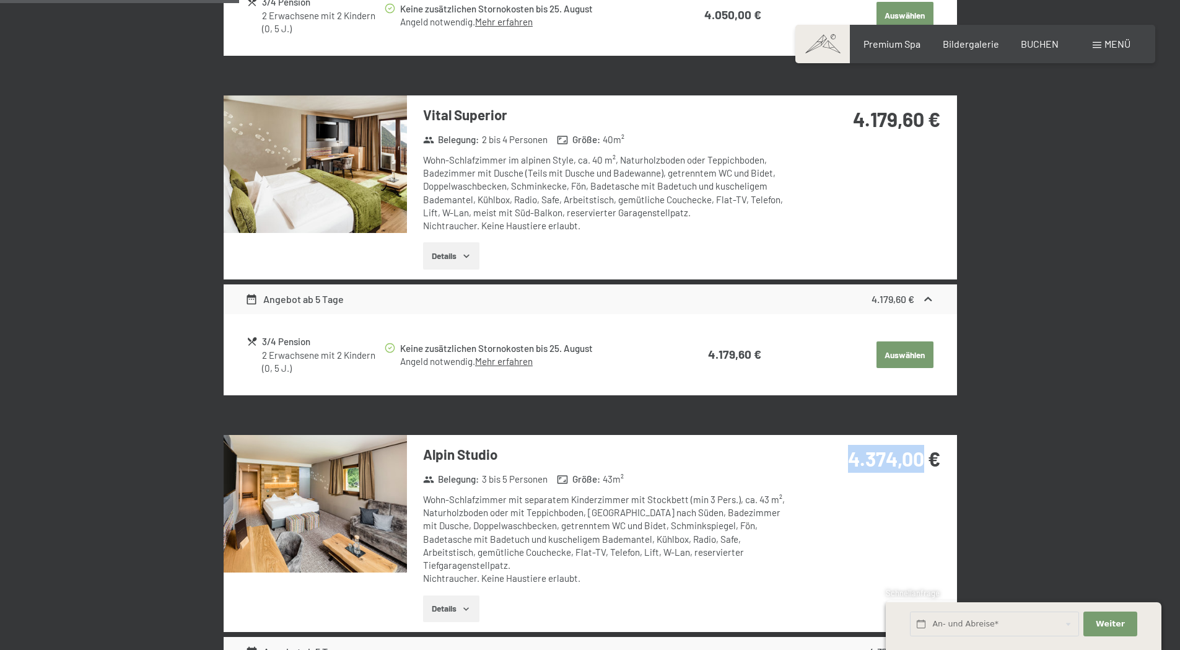
drag, startPoint x: 851, startPoint y: 459, endPoint x: 924, endPoint y: 460, distance: 73.1
click at [924, 460] on strong "4.374,00 €" at bounding box center [894, 459] width 92 height 24
copy strong "4.374,00"
